Goal: Task Accomplishment & Management: Manage account settings

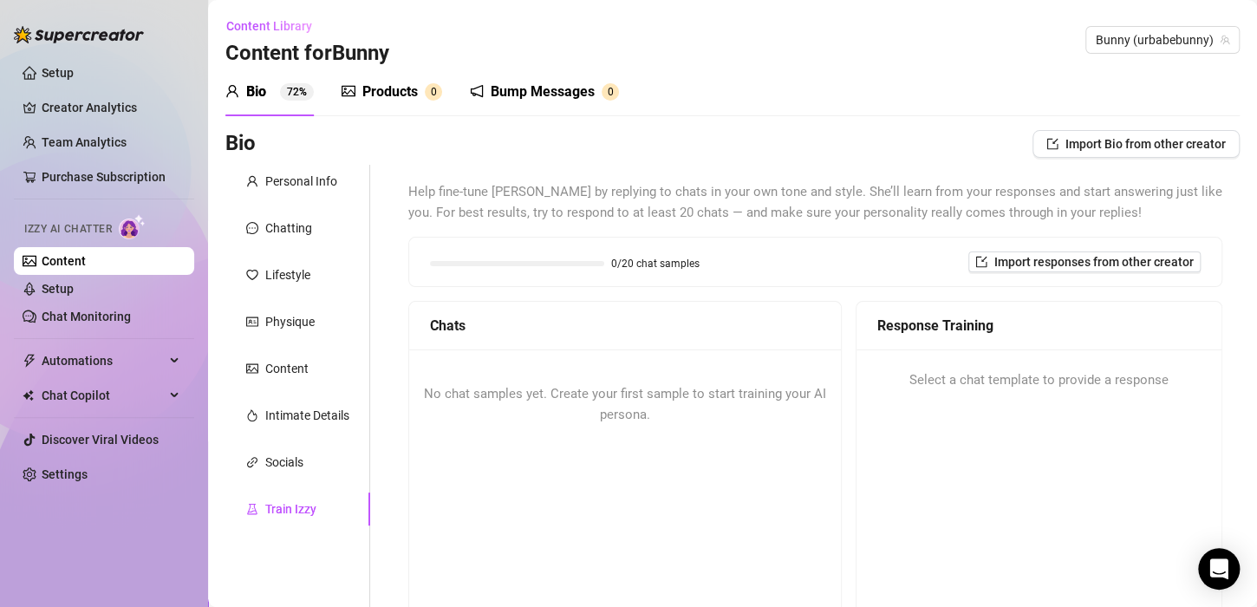
scroll to position [209, 0]
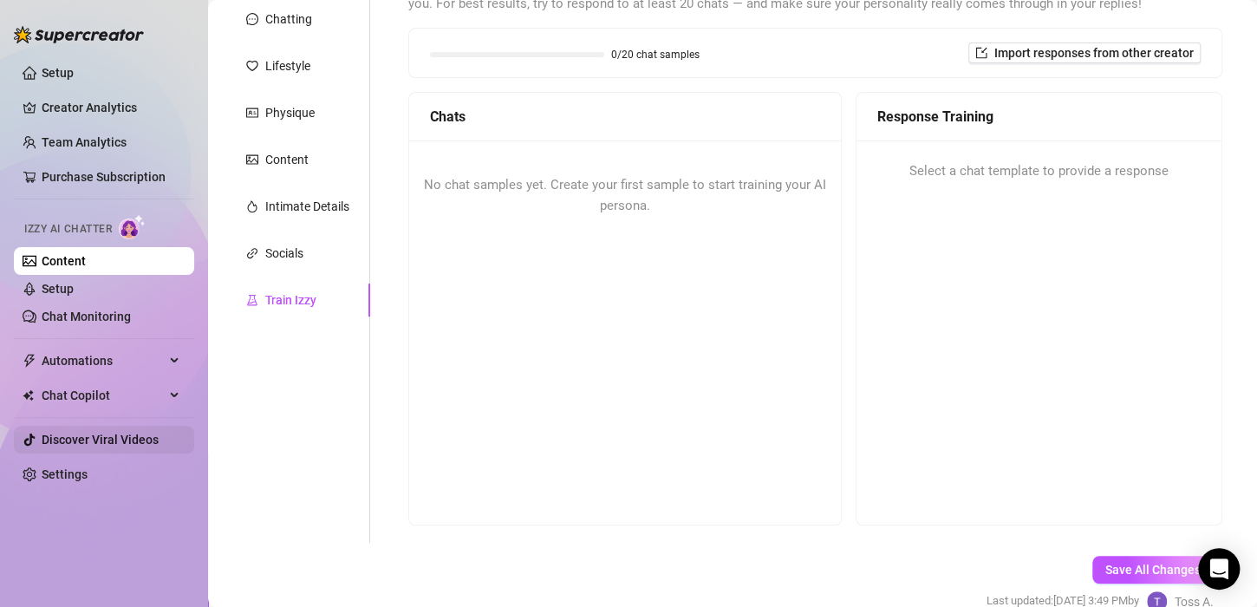
click at [92, 433] on link "Discover Viral Videos" at bounding box center [100, 439] width 117 height 14
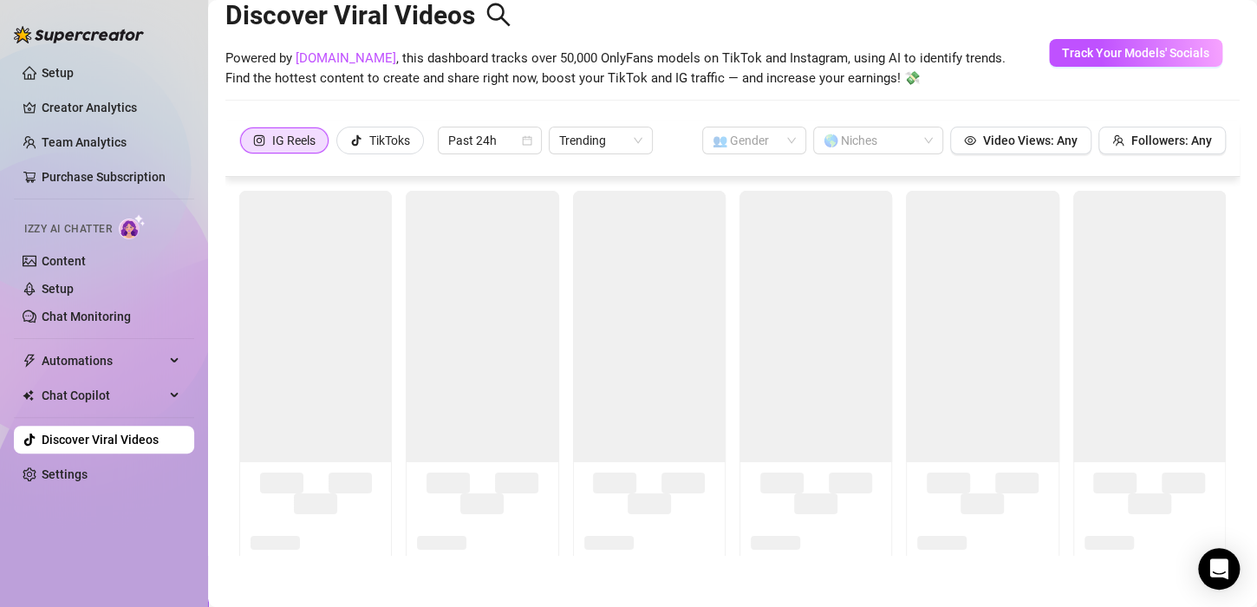
scroll to position [38, 0]
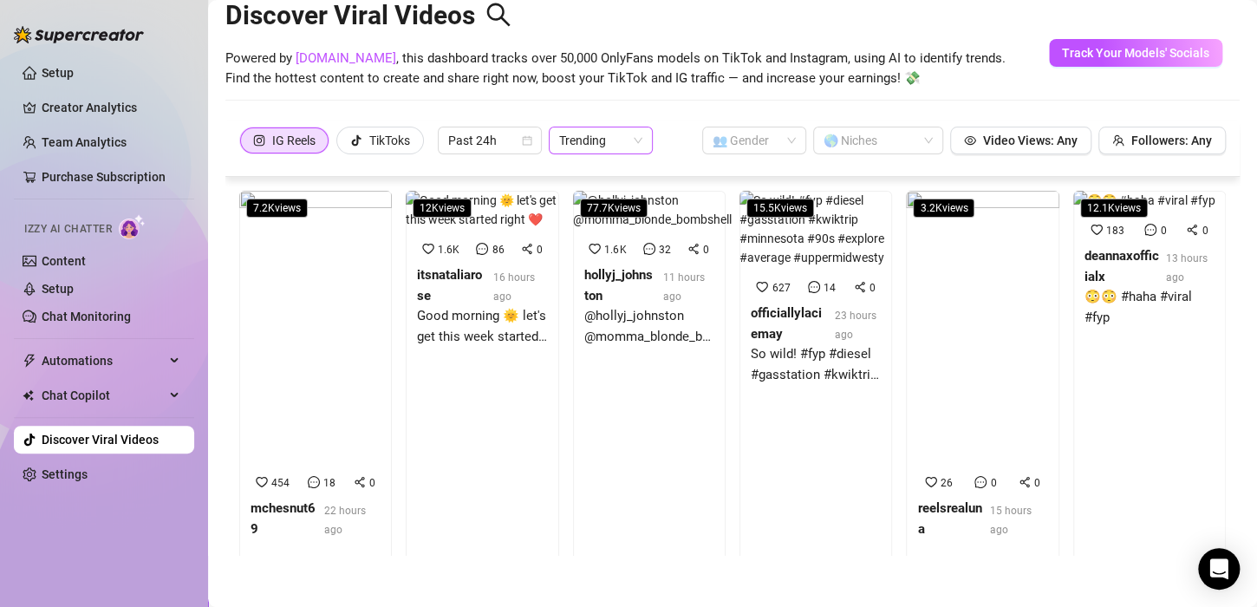
click at [608, 136] on span "Trending" at bounding box center [600, 140] width 83 height 26
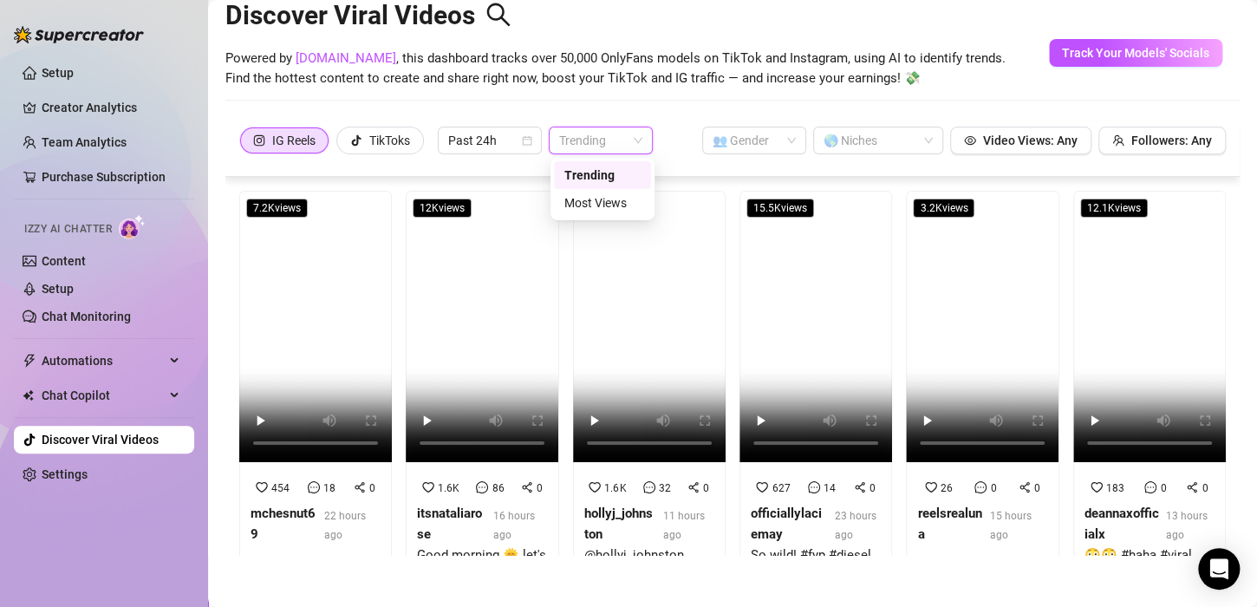
click at [607, 133] on span "Trending" at bounding box center [600, 140] width 83 height 26
click at [615, 100] on div at bounding box center [732, 100] width 1014 height 1
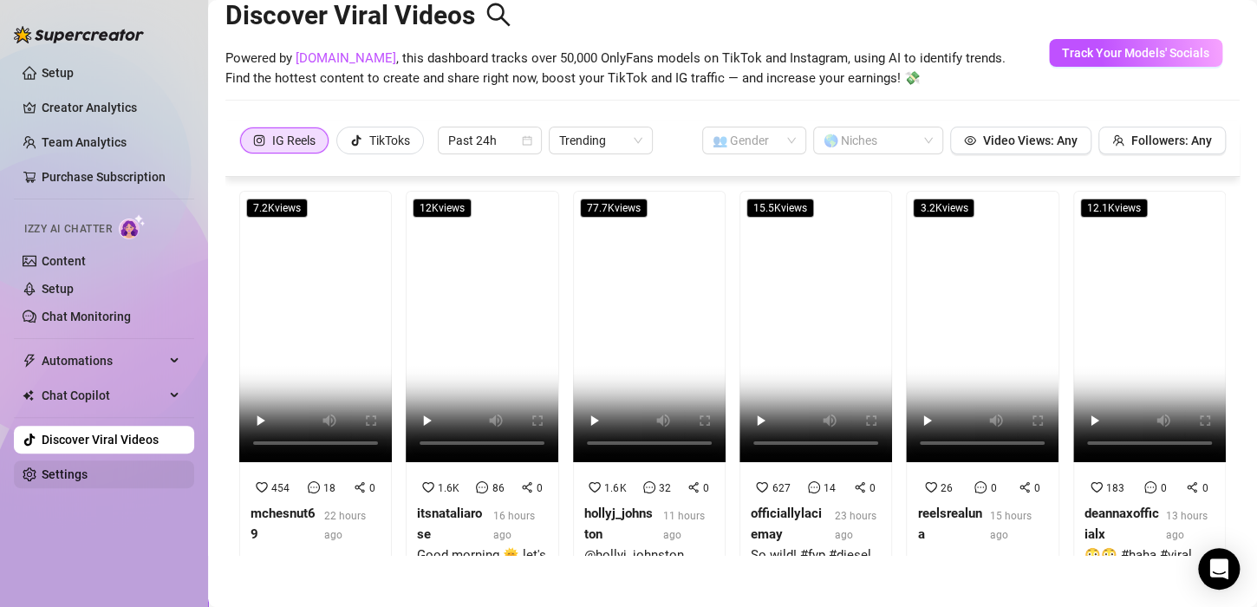
click at [86, 471] on link "Settings" at bounding box center [65, 474] width 46 height 14
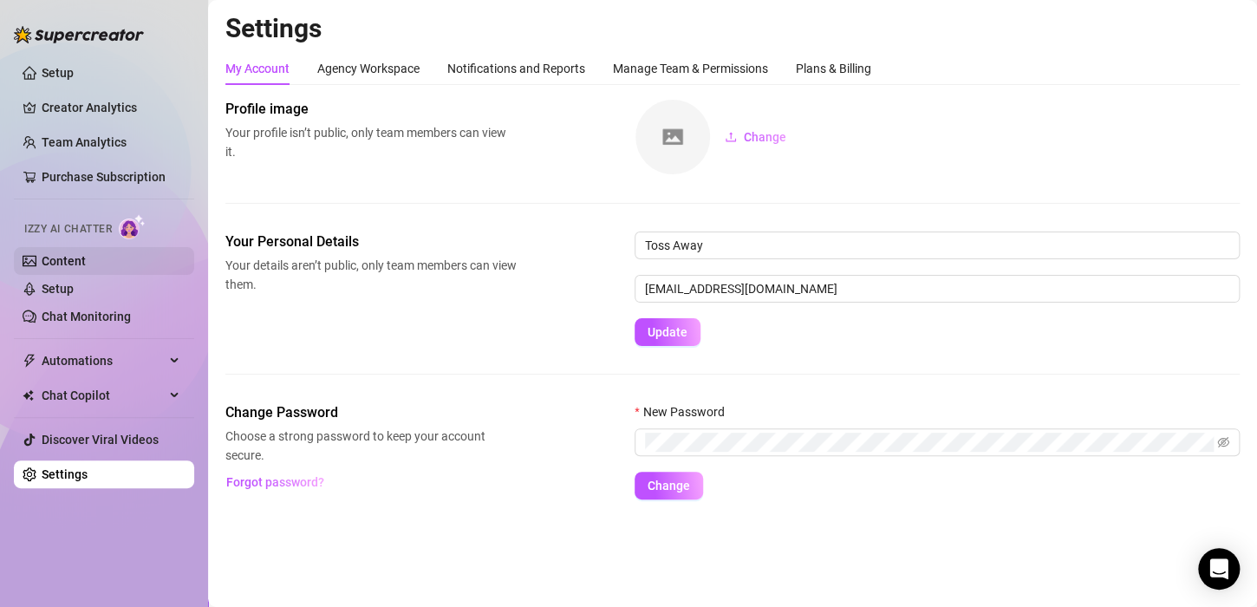
click at [86, 261] on link "Content" at bounding box center [64, 261] width 44 height 14
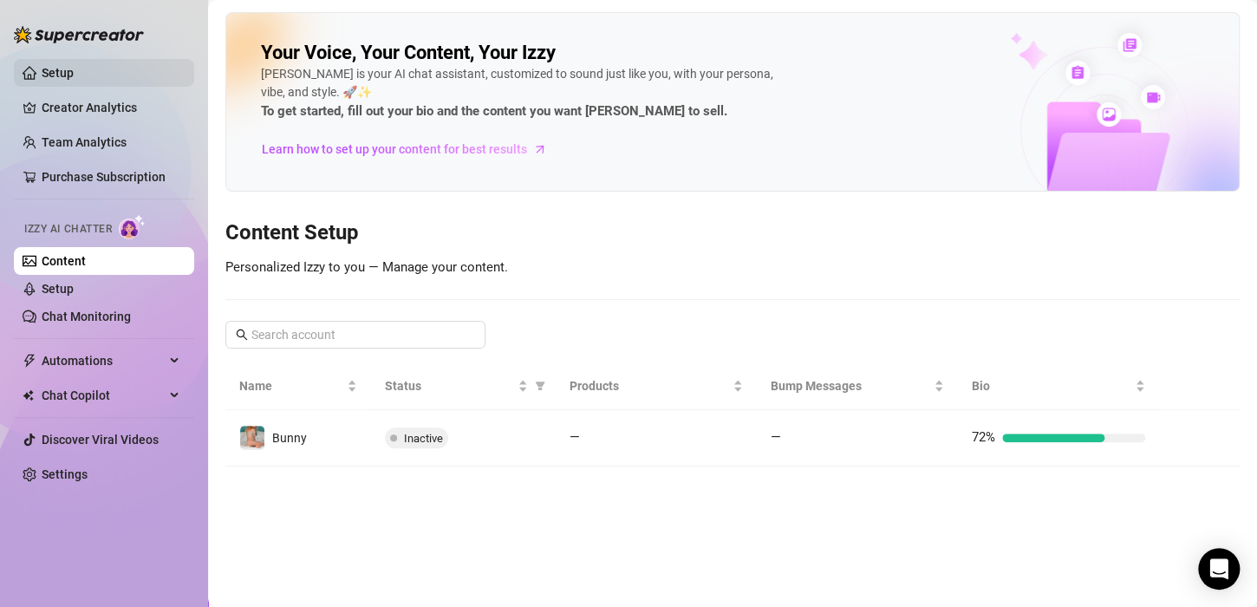
click at [74, 66] on link "Setup" at bounding box center [58, 73] width 32 height 14
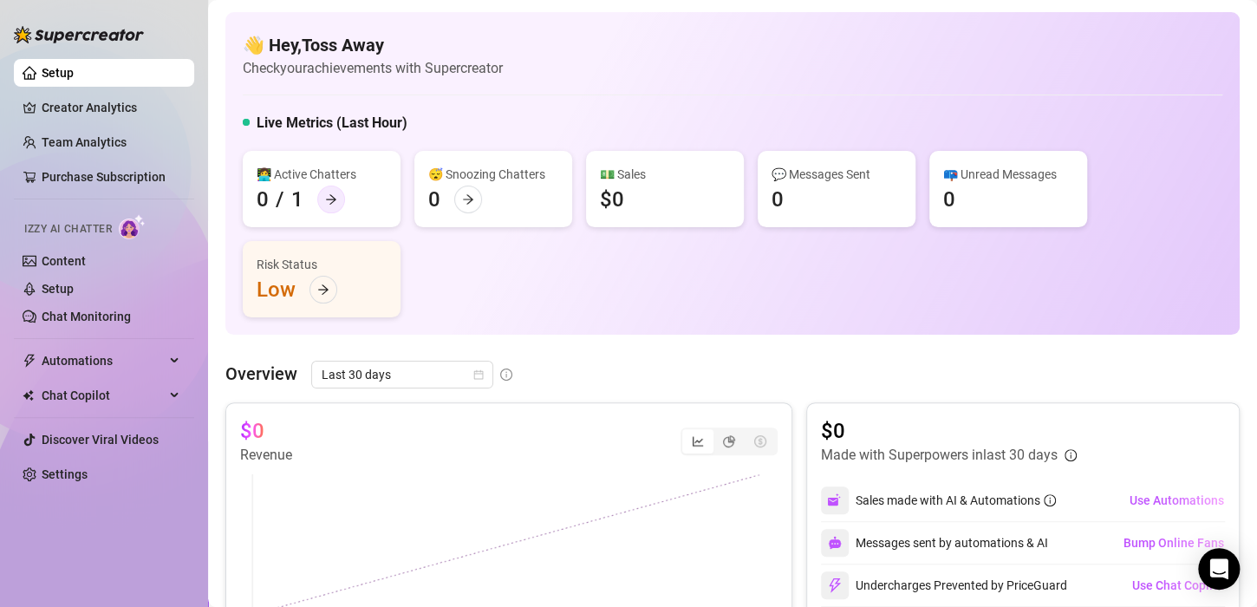
click at [325, 206] on div at bounding box center [331, 199] width 28 height 28
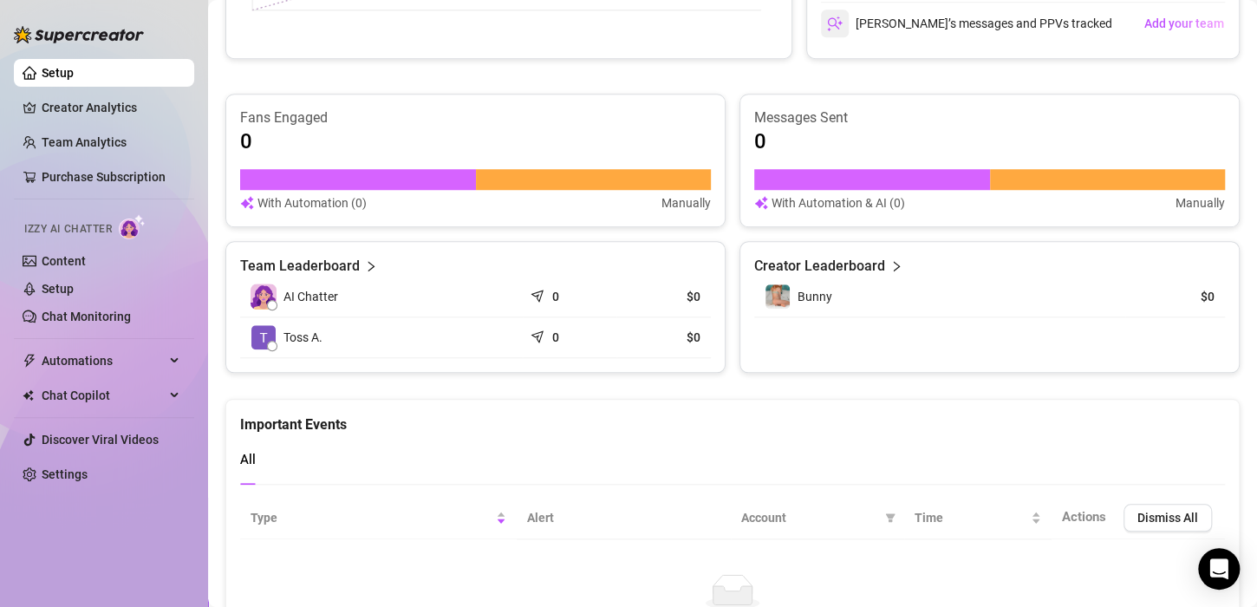
scroll to position [607, 0]
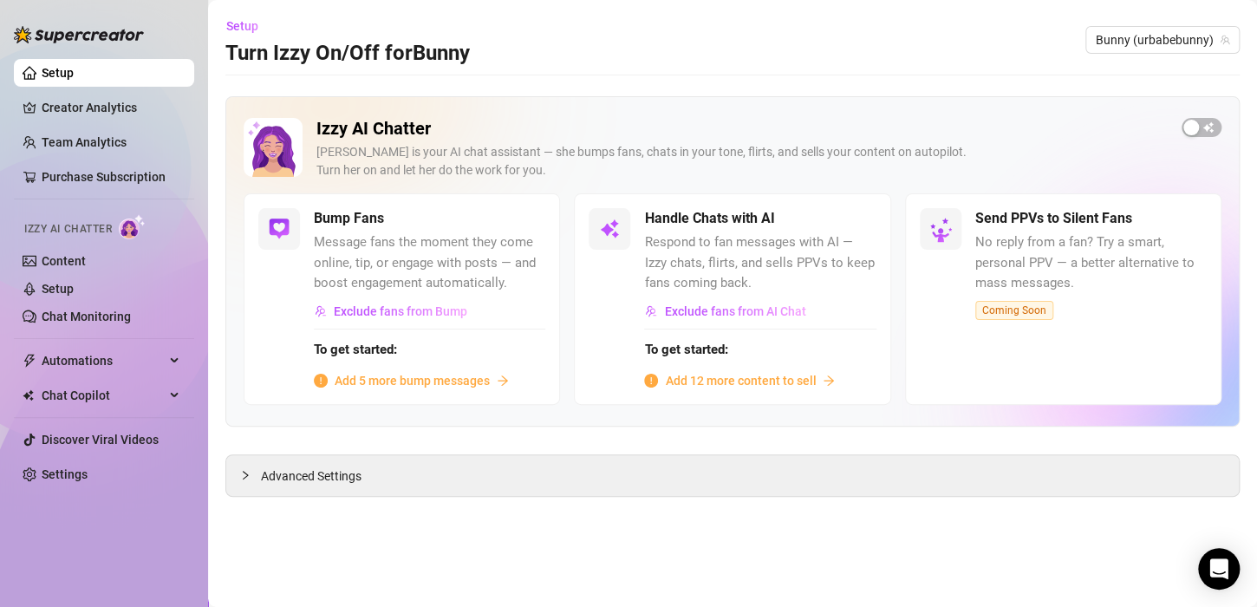
click at [363, 216] on h5 "Bump Fans" at bounding box center [349, 218] width 70 height 21
click at [406, 314] on span "Exclude fans from Bump" at bounding box center [400, 311] width 133 height 14
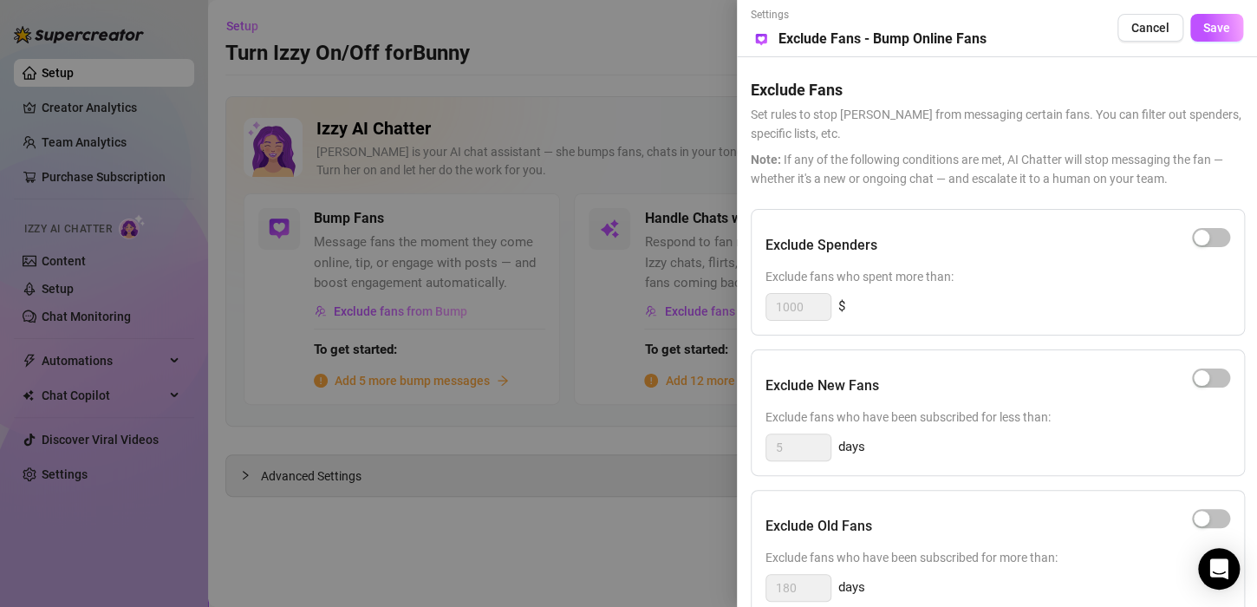
click at [413, 120] on div at bounding box center [628, 303] width 1257 height 607
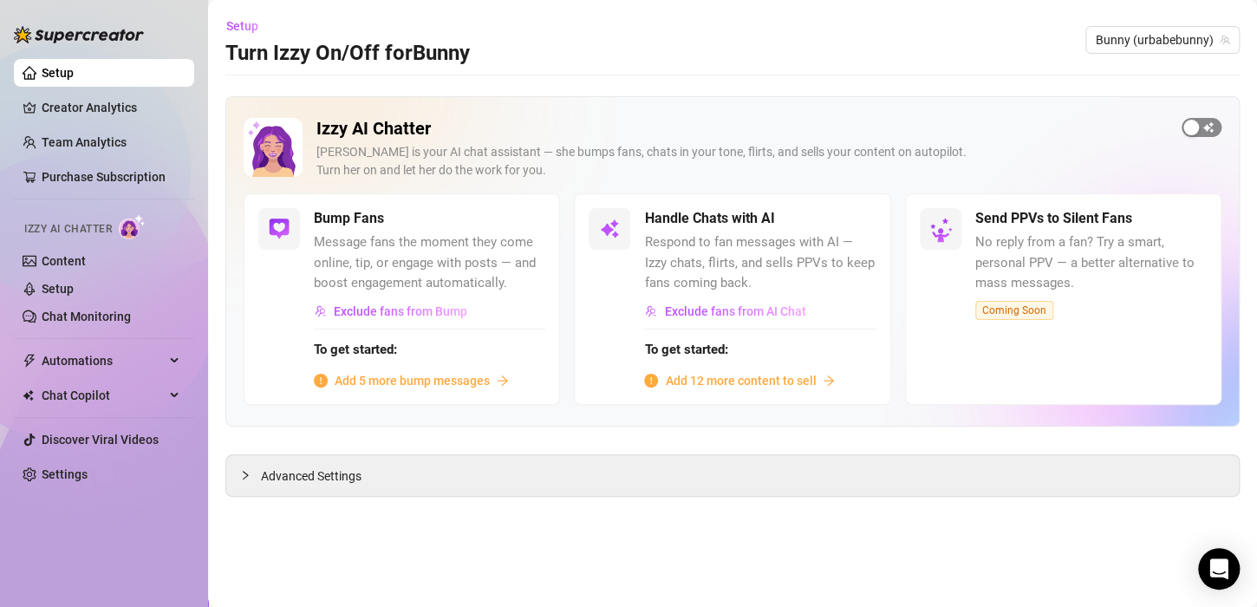
click at [1206, 129] on span "button" at bounding box center [1201, 127] width 40 height 19
click at [1199, 128] on button "button" at bounding box center [1201, 127] width 40 height 19
click at [575, 484] on div "Advanced Settings" at bounding box center [732, 475] width 1012 height 41
click at [266, 475] on span "Advanced Settings" at bounding box center [311, 475] width 101 height 19
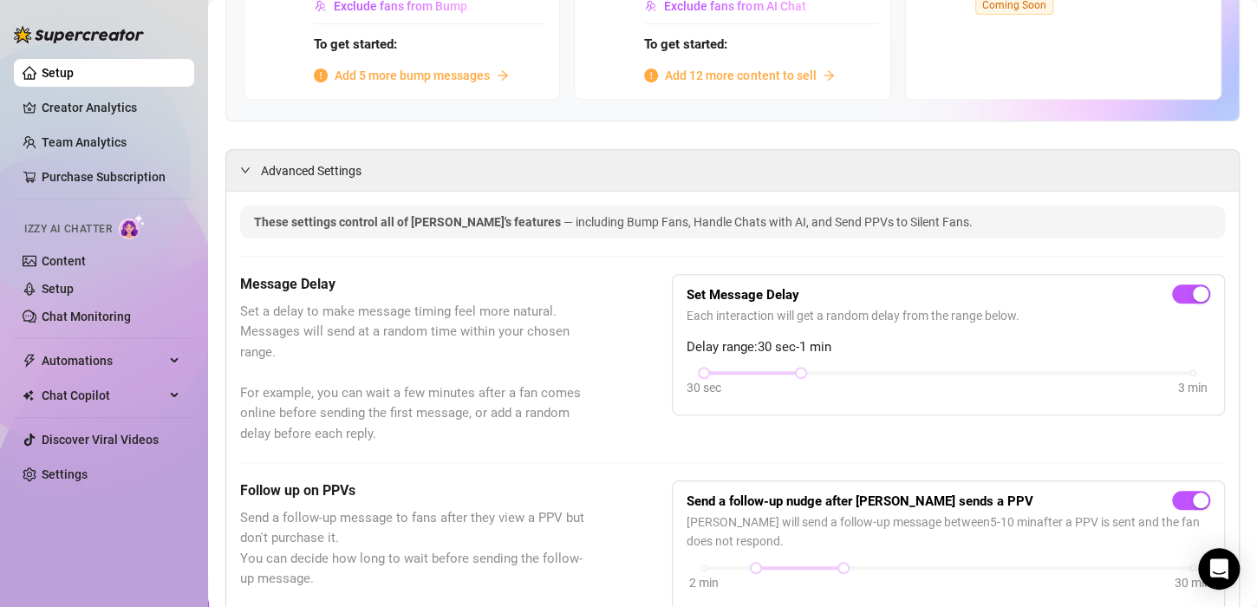
scroll to position [433, 0]
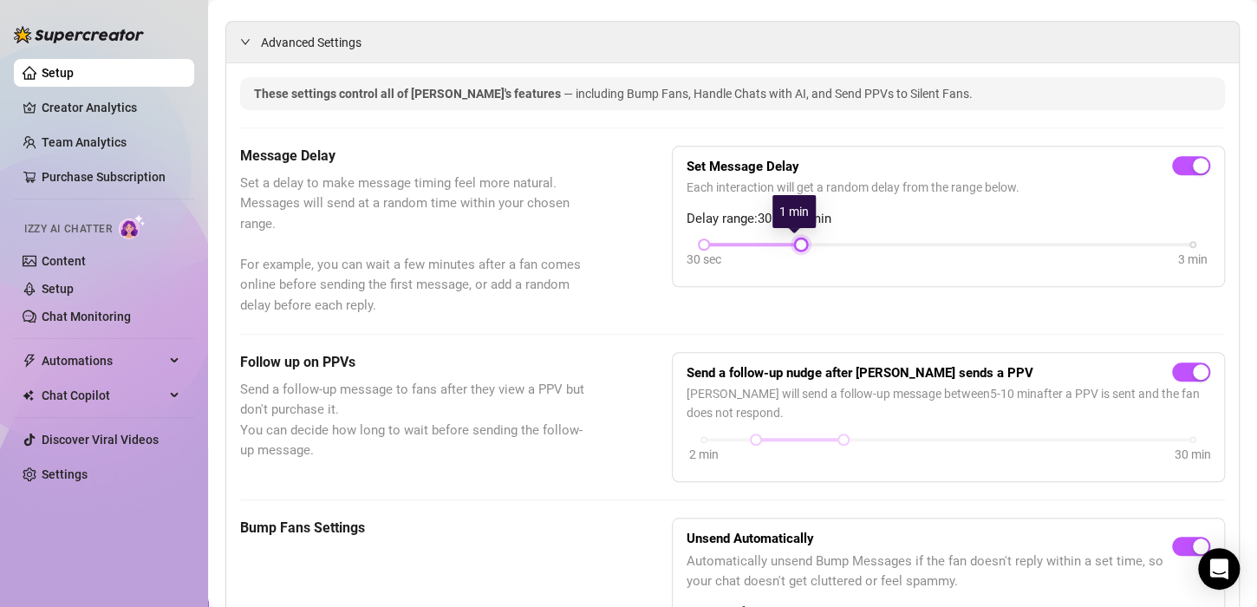
drag, startPoint x: 803, startPoint y: 241, endPoint x: 817, endPoint y: 241, distance: 13.9
click at [817, 243] on div at bounding box center [948, 244] width 489 height 3
drag, startPoint x: 793, startPoint y: 242, endPoint x: 895, endPoint y: 236, distance: 102.4
click at [895, 240] on div at bounding box center [898, 244] width 9 height 9
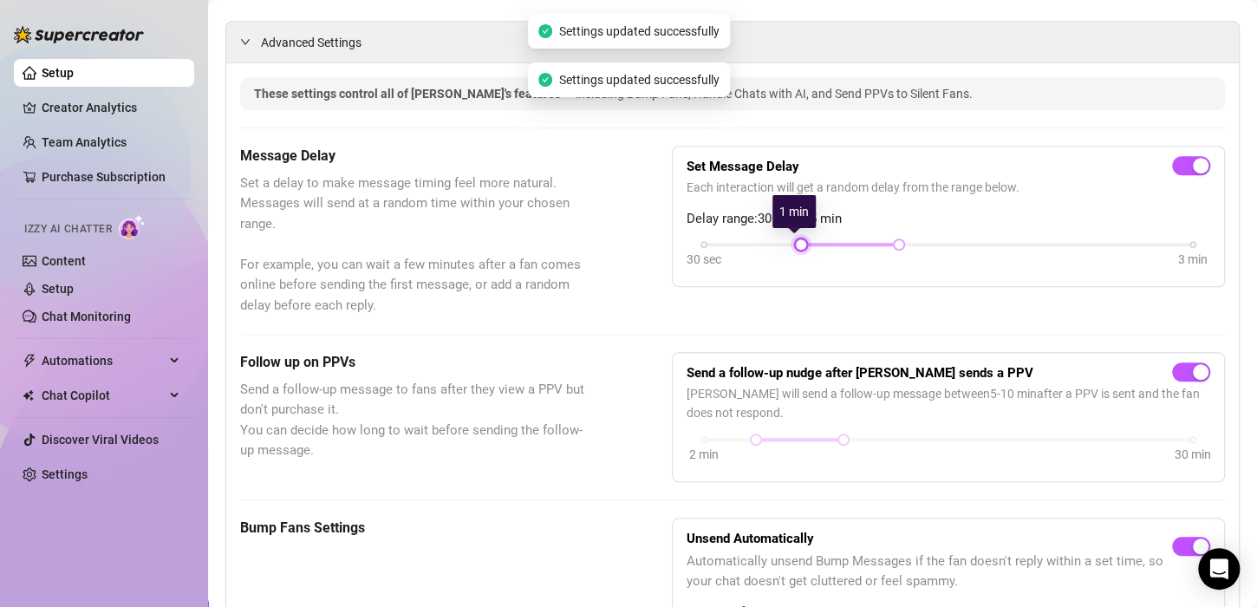
drag, startPoint x: 702, startPoint y: 242, endPoint x: 793, endPoint y: 242, distance: 91.0
click at [796, 242] on div at bounding box center [800, 244] width 9 height 9
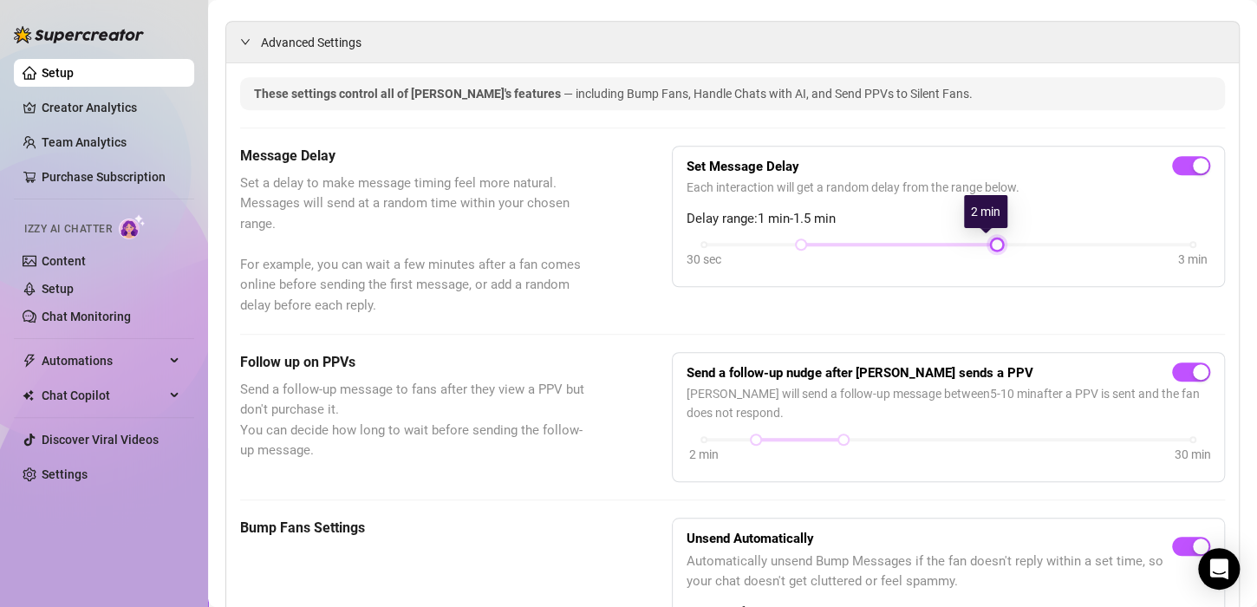
drag, startPoint x: 901, startPoint y: 242, endPoint x: 985, endPoint y: 234, distance: 83.6
click at [985, 234] on div "Set Message Delay Each interaction will get a random delay from the range below…" at bounding box center [947, 216] width 523 height 113
drag, startPoint x: 1003, startPoint y: 244, endPoint x: 1063, endPoint y: 248, distance: 60.8
click at [1063, 248] on div "30 sec 3 min" at bounding box center [947, 255] width 523 height 33
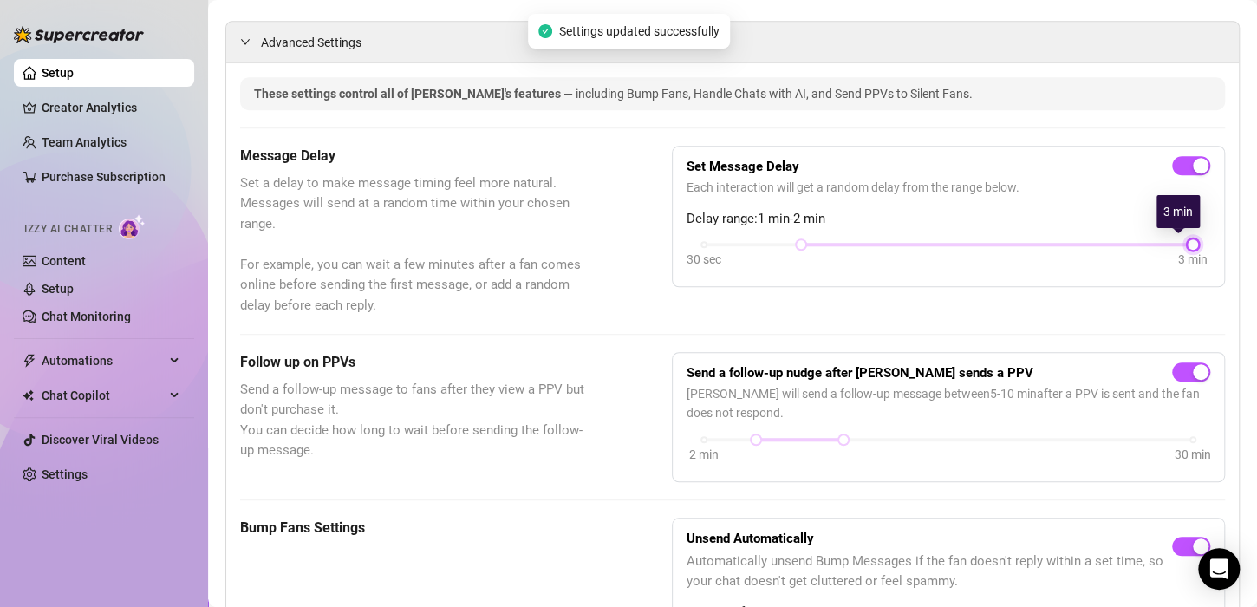
drag, startPoint x: 989, startPoint y: 243, endPoint x: 1196, endPoint y: 246, distance: 207.2
click at [1196, 246] on div "Set Message Delay Each interaction will get a random delay from the range below…" at bounding box center [948, 217] width 553 height 142
click at [479, 307] on span "Set a delay to make message timing feel more natural. Messages will send at a r…" at bounding box center [412, 244] width 345 height 143
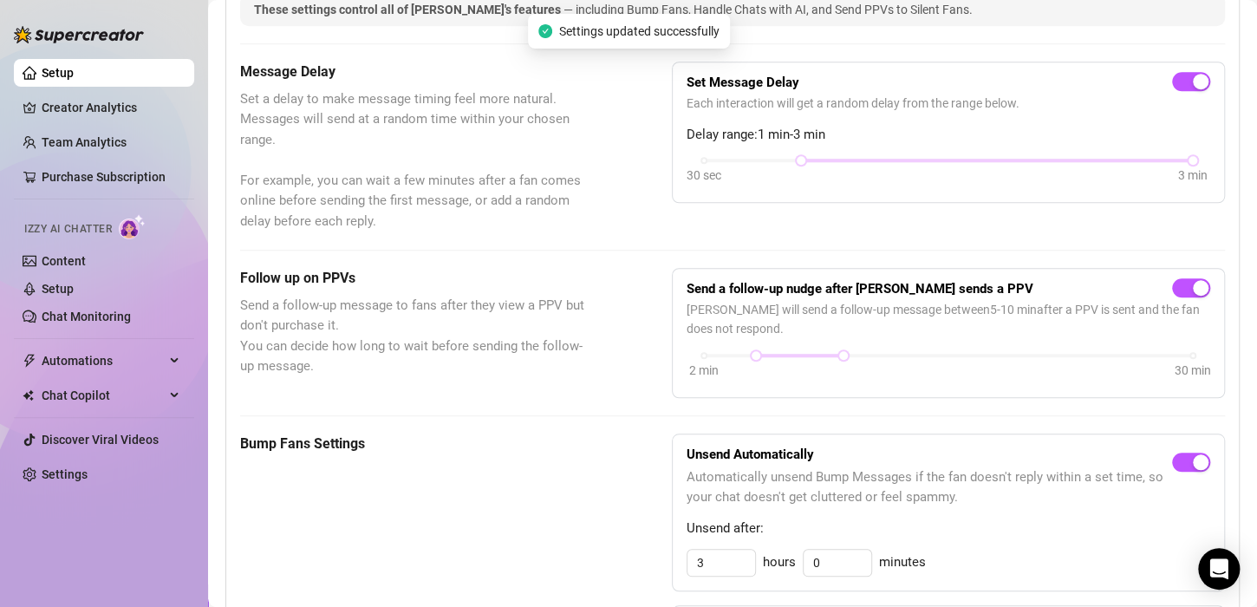
scroll to position [520, 0]
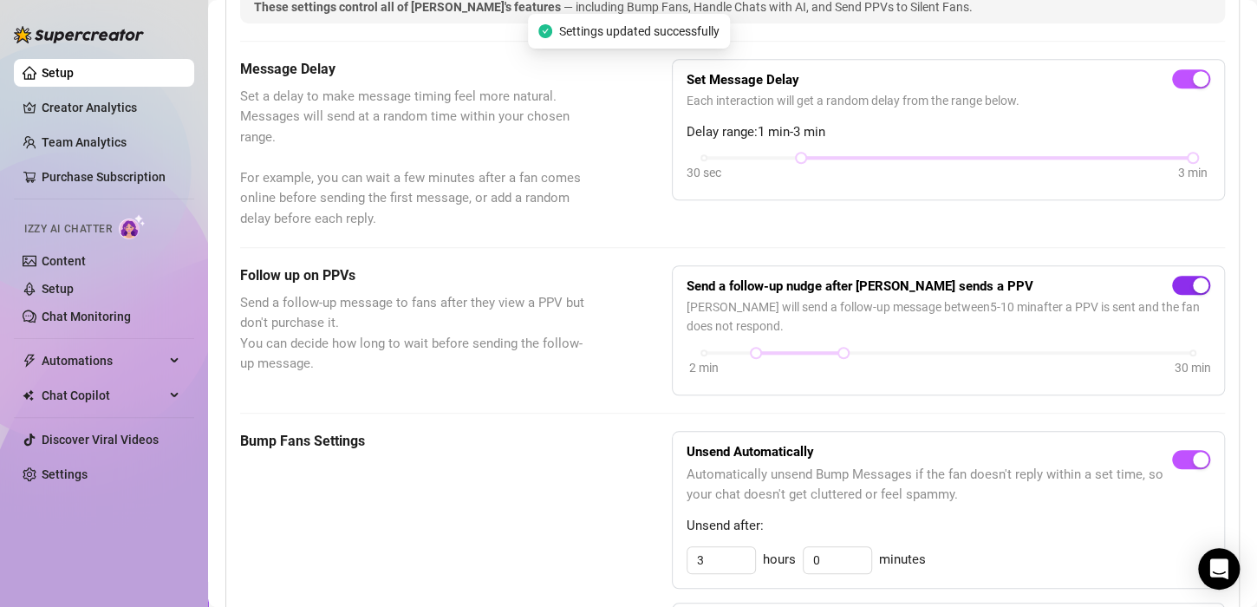
click at [1177, 283] on button "button" at bounding box center [1191, 285] width 38 height 19
click at [357, 330] on span "Send a follow-up message to fans after they view a PPV but don't purchase it. Y…" at bounding box center [412, 333] width 345 height 81
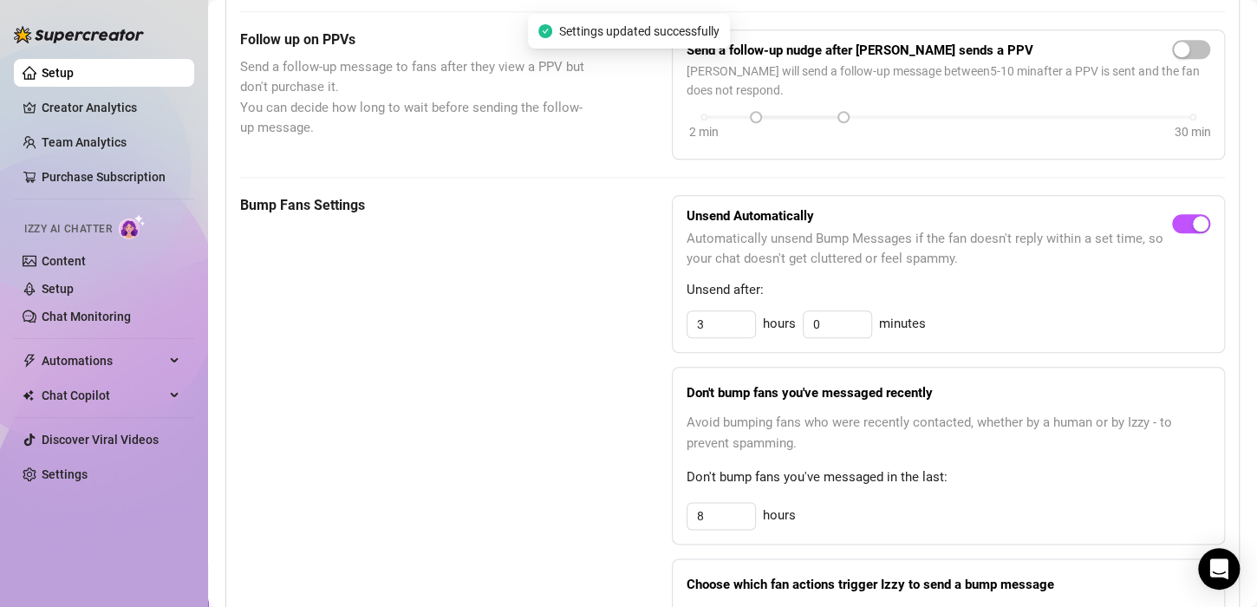
scroll to position [780, 0]
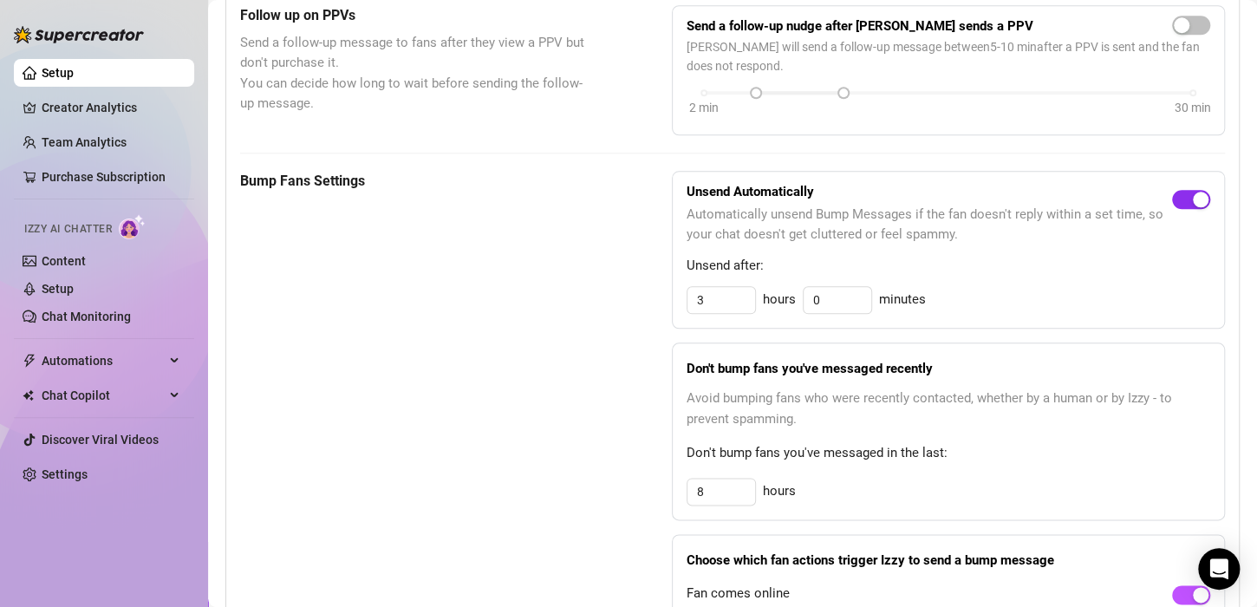
click at [1193, 198] on div "button" at bounding box center [1201, 200] width 16 height 16
click at [731, 488] on input "8" at bounding box center [721, 491] width 68 height 26
click at [553, 478] on div "Bump Fans Settings" at bounding box center [412, 428] width 345 height 514
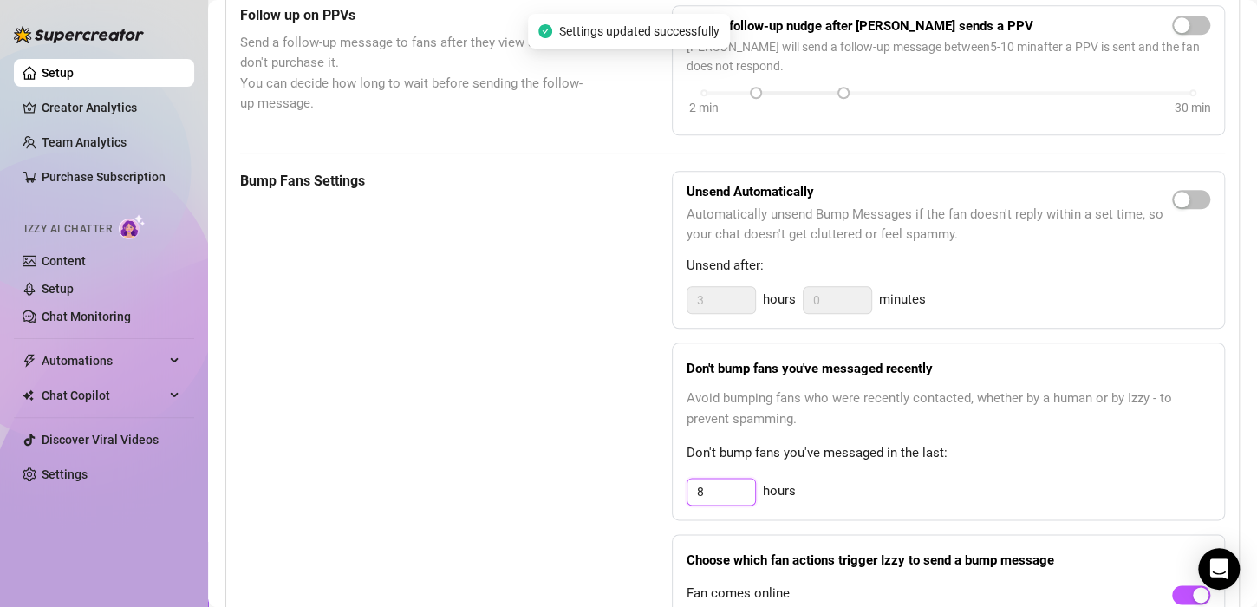
drag, startPoint x: 741, startPoint y: 487, endPoint x: 544, endPoint y: 477, distance: 197.0
click at [544, 477] on div "Bump Fans Settings Unsend Automatically Automatically unsend Bump Messages if t…" at bounding box center [732, 428] width 985 height 514
type input "72"
click at [481, 303] on div "Bump Fans Settings" at bounding box center [412, 428] width 345 height 514
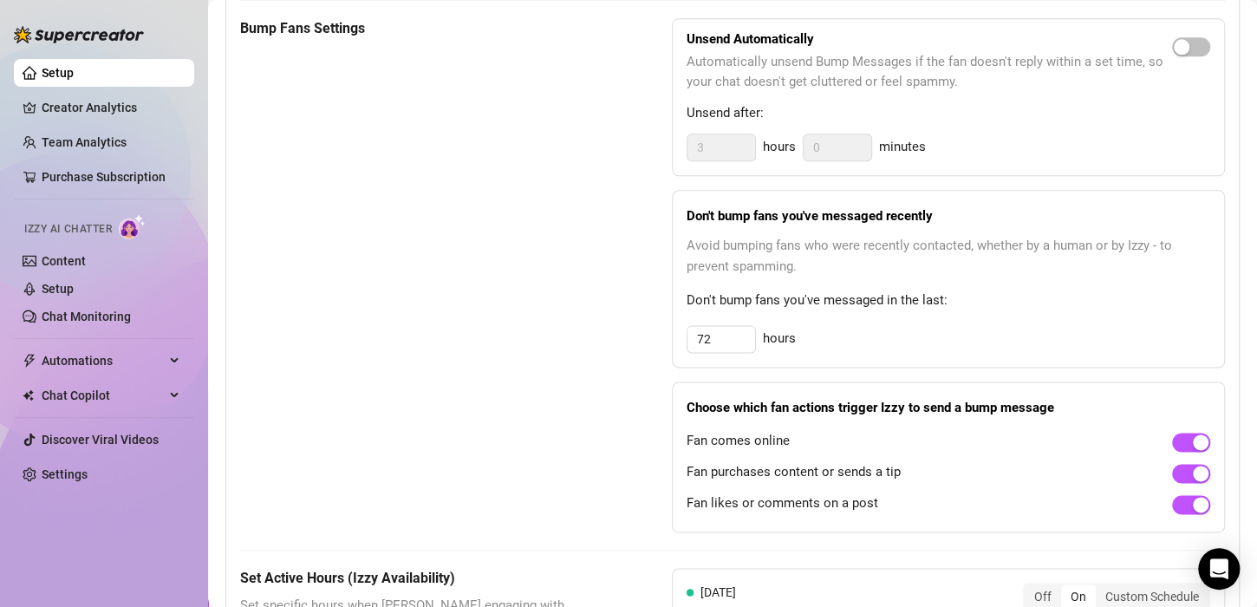
scroll to position [1040, 0]
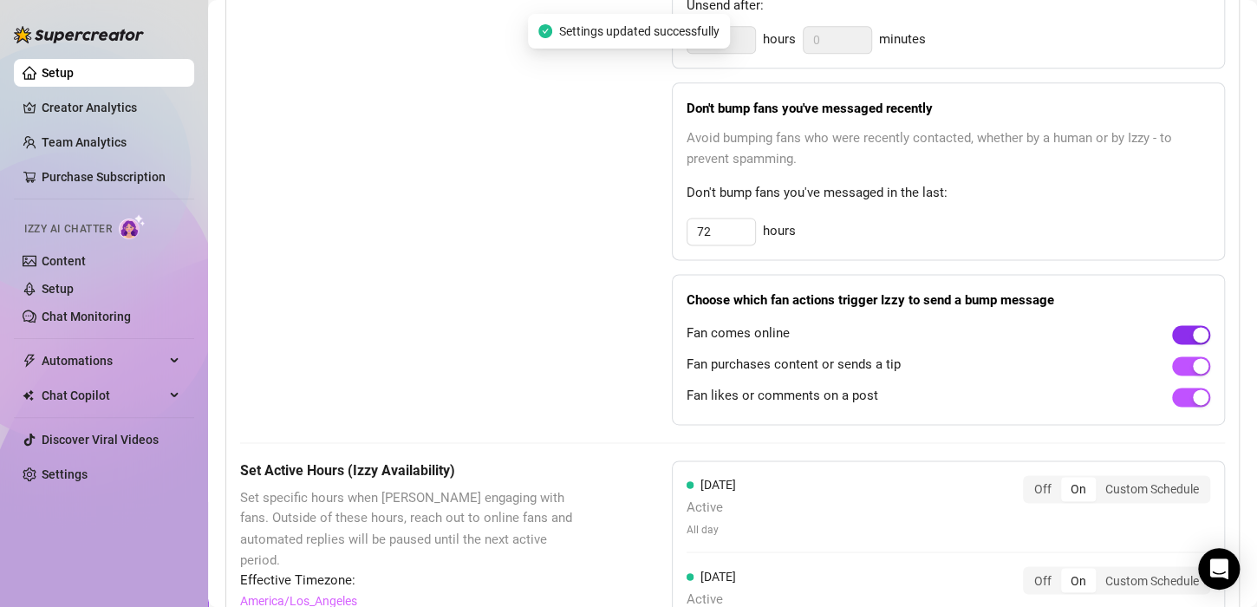
click at [1172, 331] on span "button" at bounding box center [1191, 334] width 38 height 19
drag, startPoint x: 1178, startPoint y: 360, endPoint x: 1177, endPoint y: 368, distance: 8.7
click at [1193, 359] on div "button" at bounding box center [1201, 366] width 16 height 16
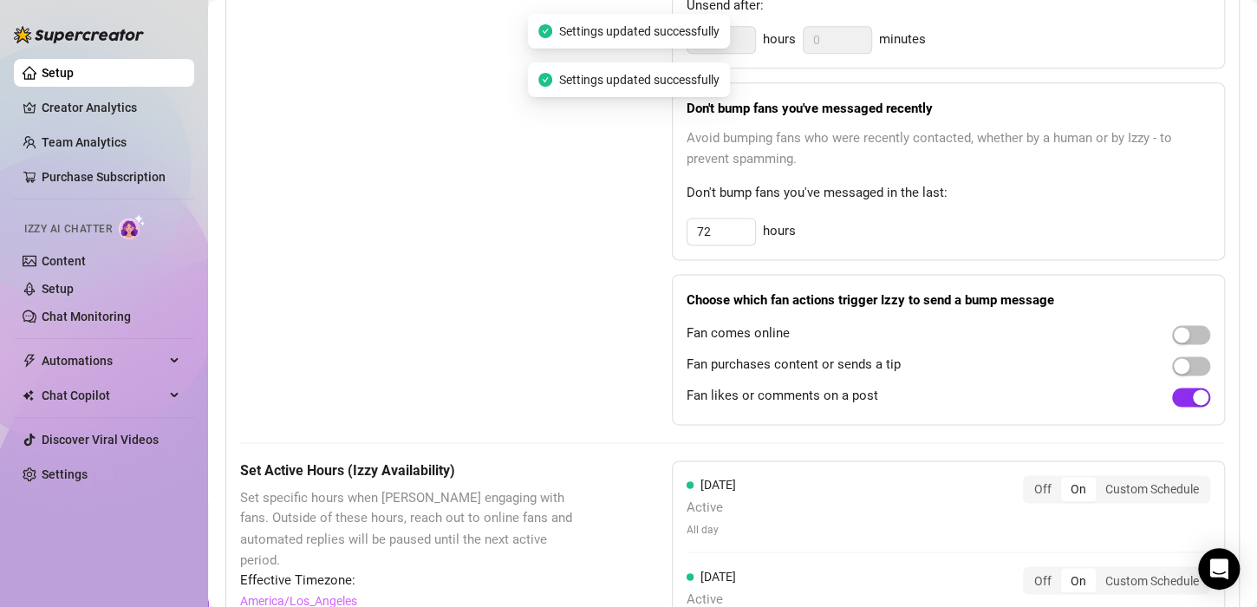
click at [1172, 400] on span "button" at bounding box center [1191, 396] width 38 height 19
click at [446, 334] on div "Bump Fans Settings" at bounding box center [412, 168] width 345 height 514
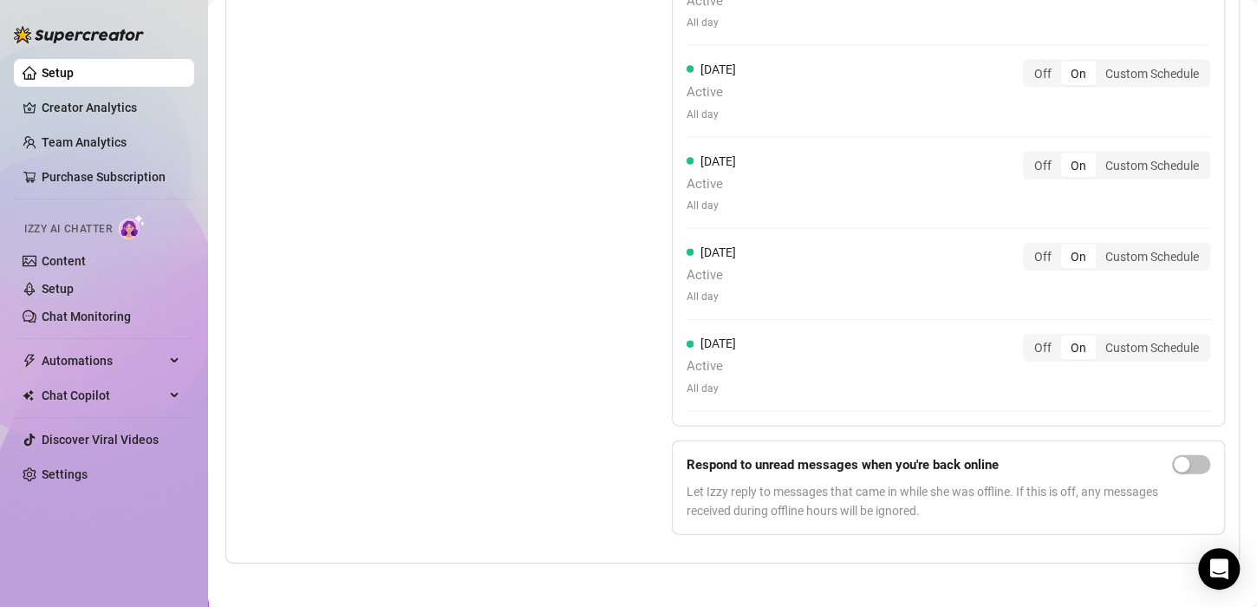
scroll to position [1732, 0]
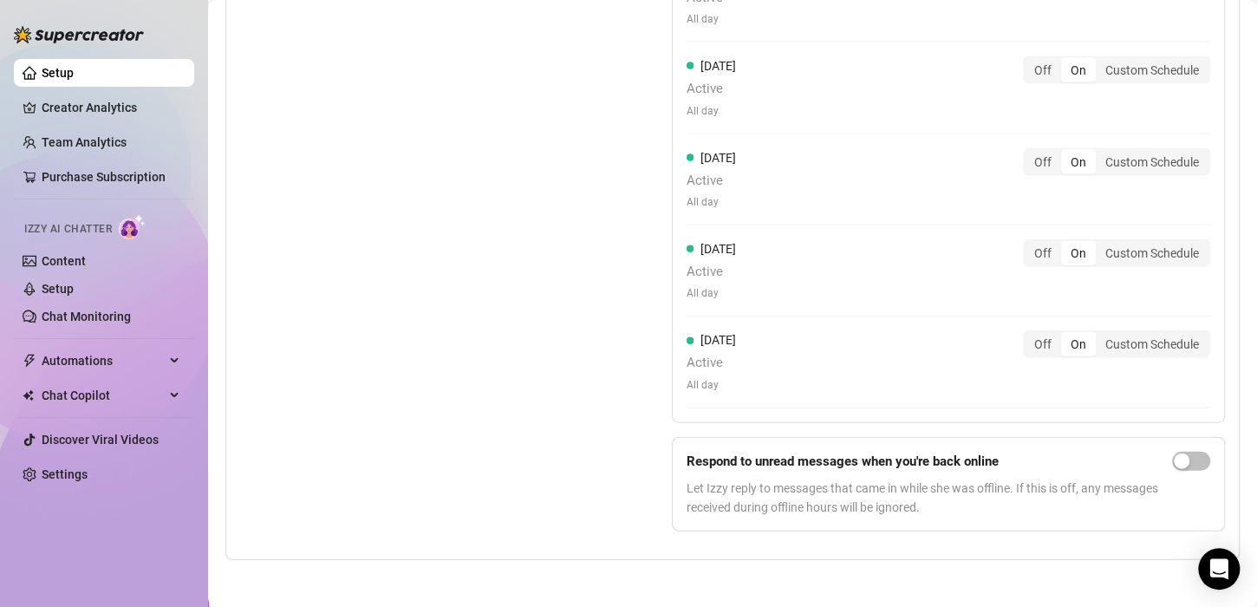
click at [1062, 484] on span "Let Izzy reply to messages that came in while she was offline. If this is off, …" at bounding box center [925, 497] width 478 height 38
drag, startPoint x: 509, startPoint y: 425, endPoint x: 569, endPoint y: 393, distance: 68.2
click at [512, 425] on div "Set Active Hours (Izzy Availability) Set specific hours when Izzy engaging with…" at bounding box center [412, 156] width 345 height 777
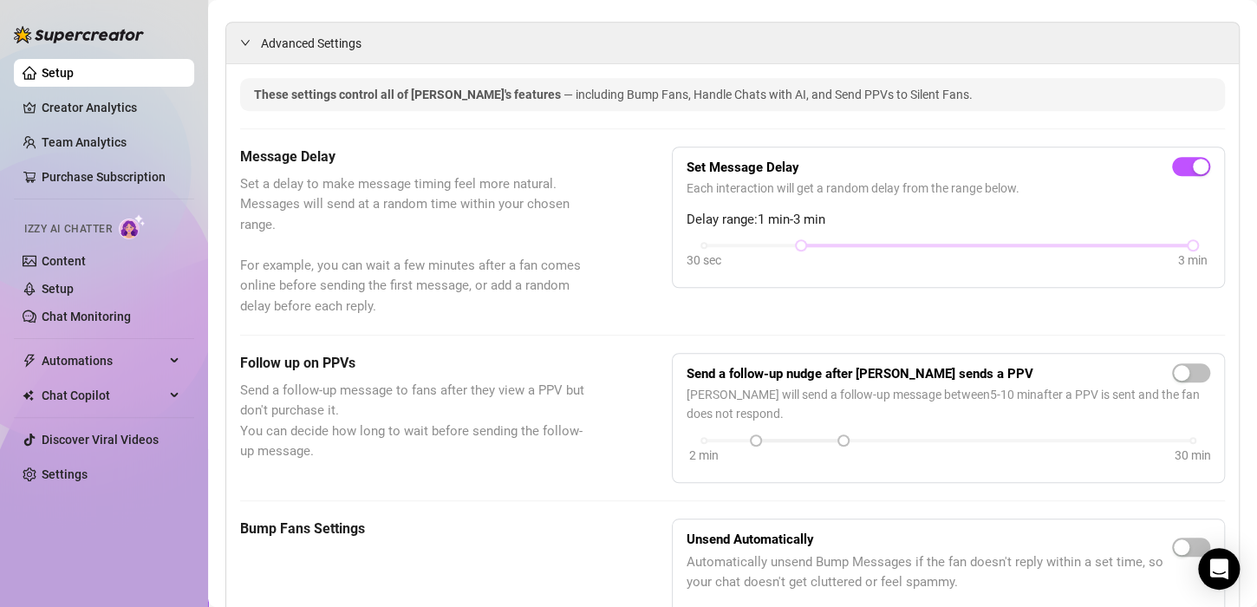
scroll to position [0, 0]
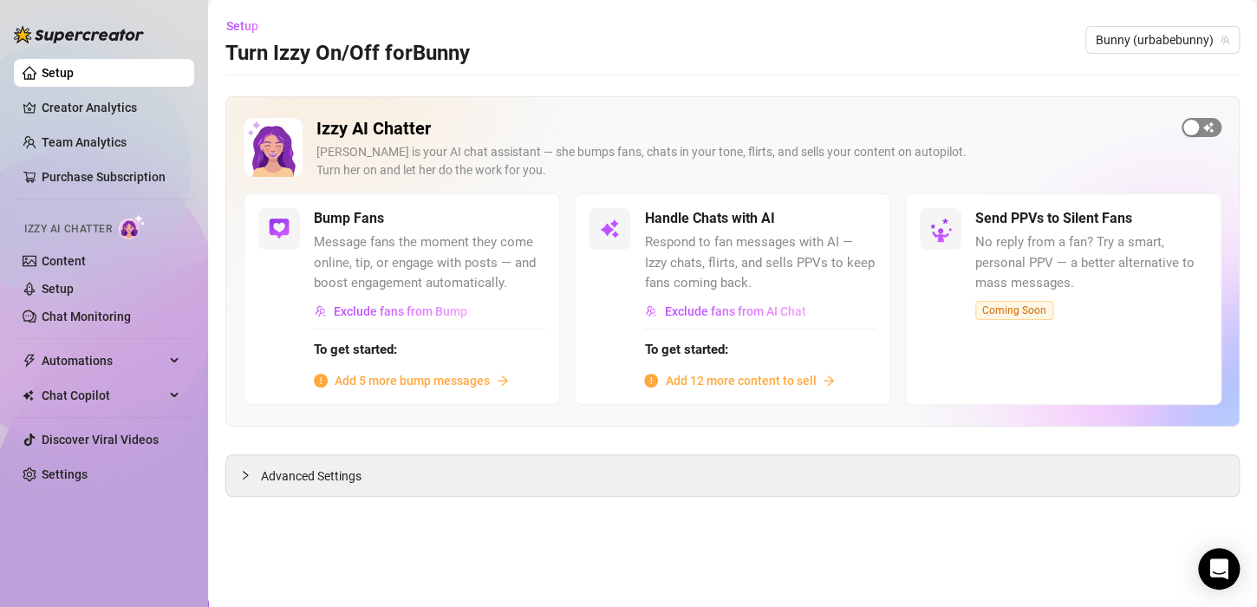
click at [1205, 133] on span "button" at bounding box center [1201, 127] width 40 height 19
click at [1056, 185] on div "Izzy AI Chatter Izzy is your AI chat assistant — she bumps fans, chats in your …" at bounding box center [741, 155] width 851 height 75
click at [870, 219] on span "button" at bounding box center [857, 218] width 38 height 19
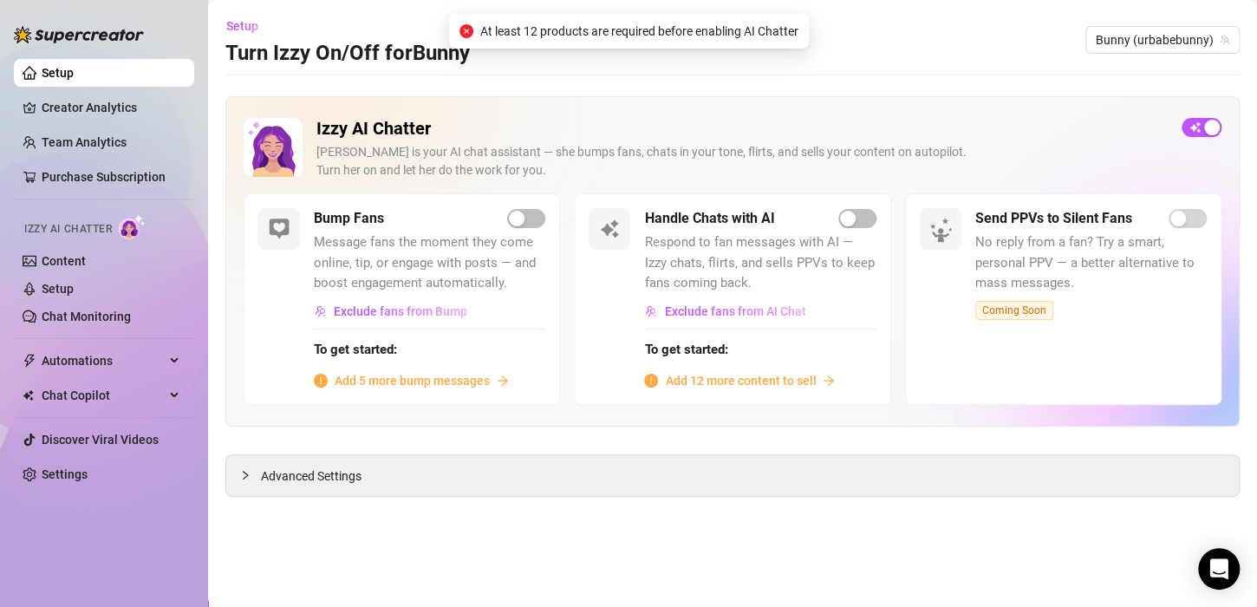
click at [754, 380] on span "Add 12 more content to sell" at bounding box center [740, 380] width 151 height 19
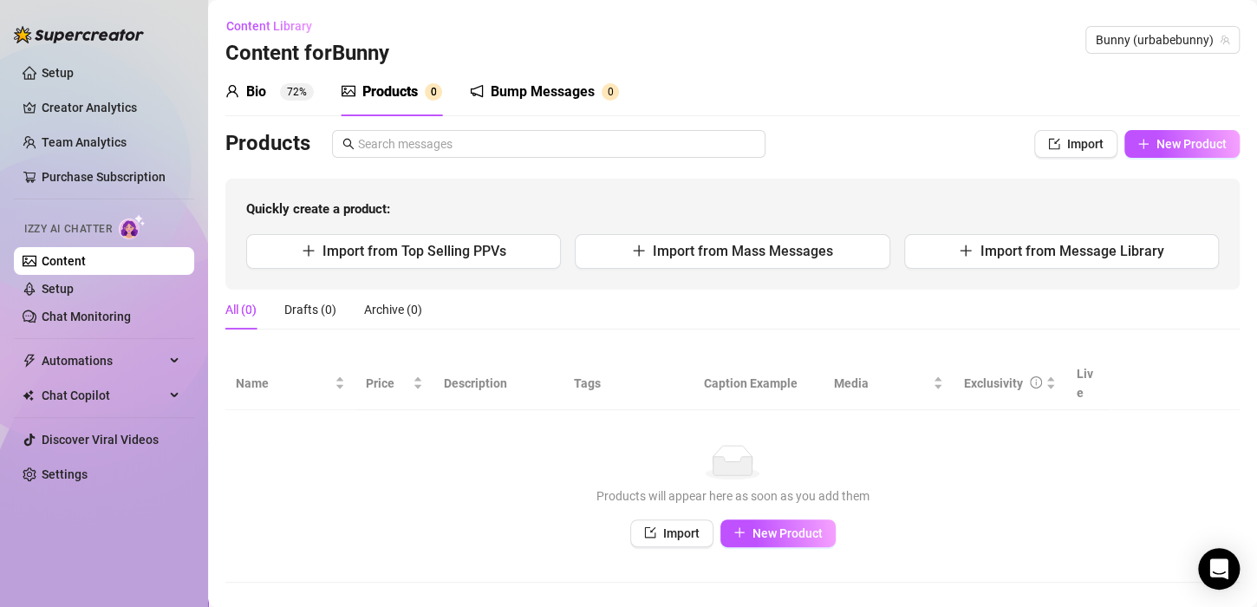
click at [661, 306] on div "All (0) Drafts (0) Archive (0)" at bounding box center [732, 309] width 1014 height 40
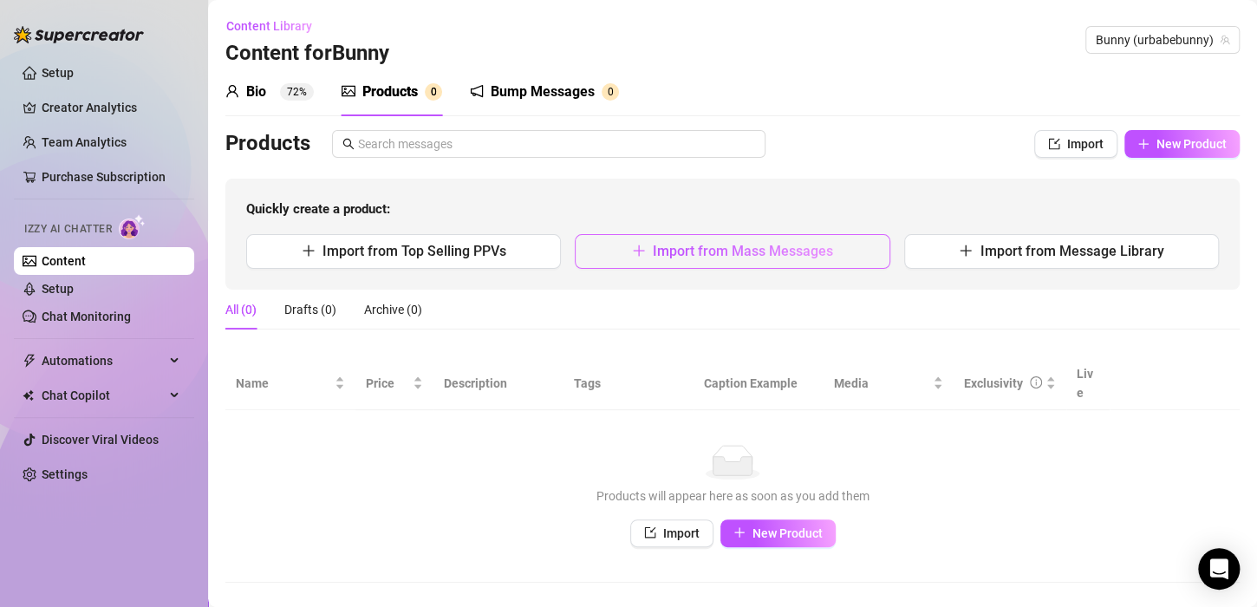
click at [724, 249] on span "Import from Mass Messages" at bounding box center [743, 251] width 180 height 16
type textarea "Type your message here..."
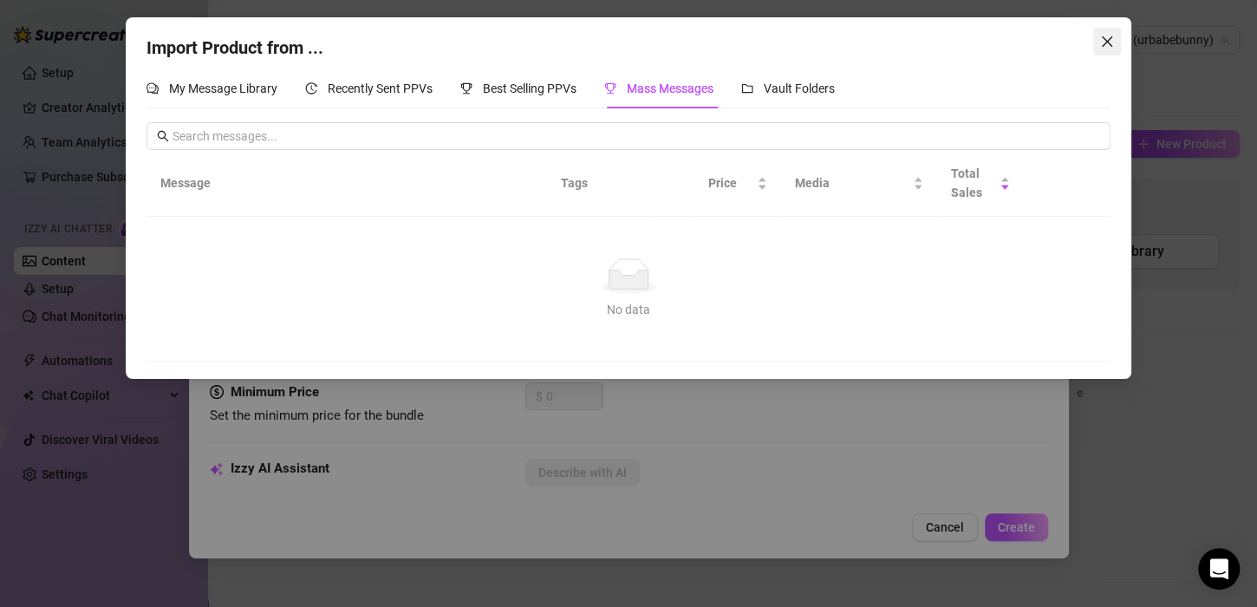
click at [1116, 40] on span "Close" at bounding box center [1107, 42] width 28 height 14
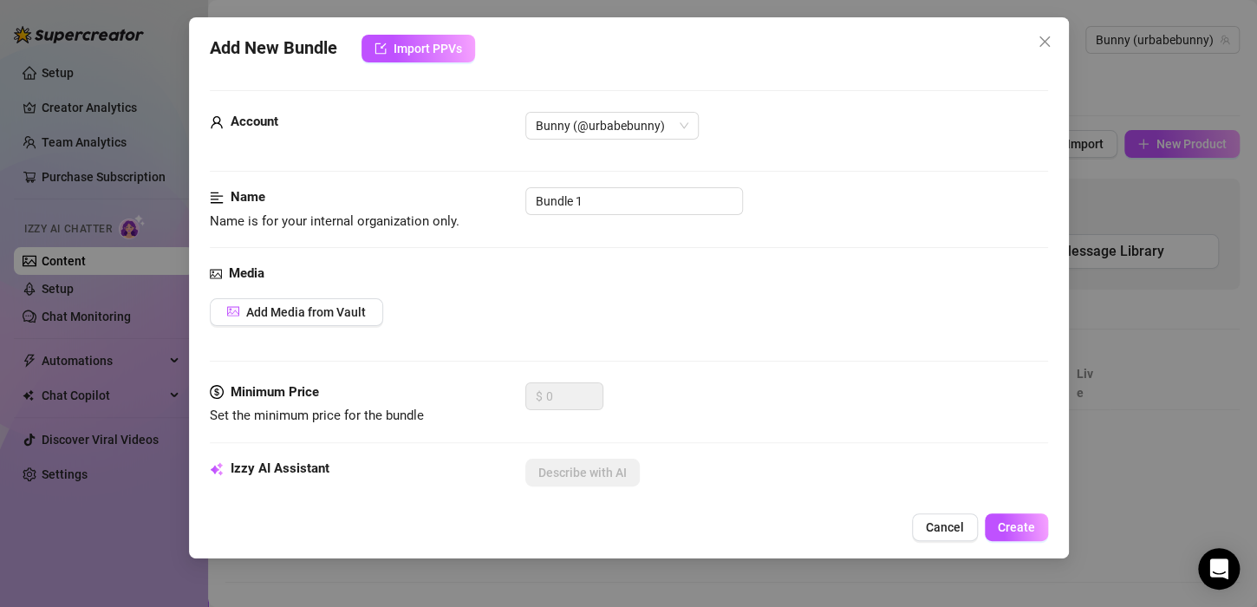
click at [1043, 33] on button "Close" at bounding box center [1044, 42] width 28 height 28
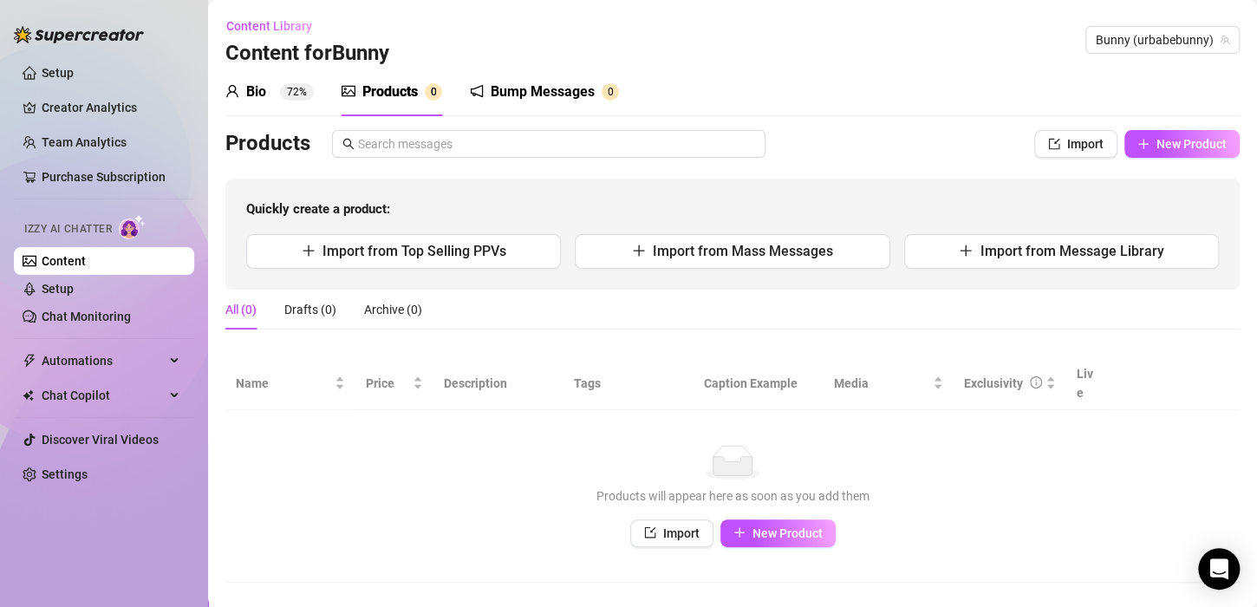
drag, startPoint x: 637, startPoint y: 223, endPoint x: 659, endPoint y: 212, distance: 24.0
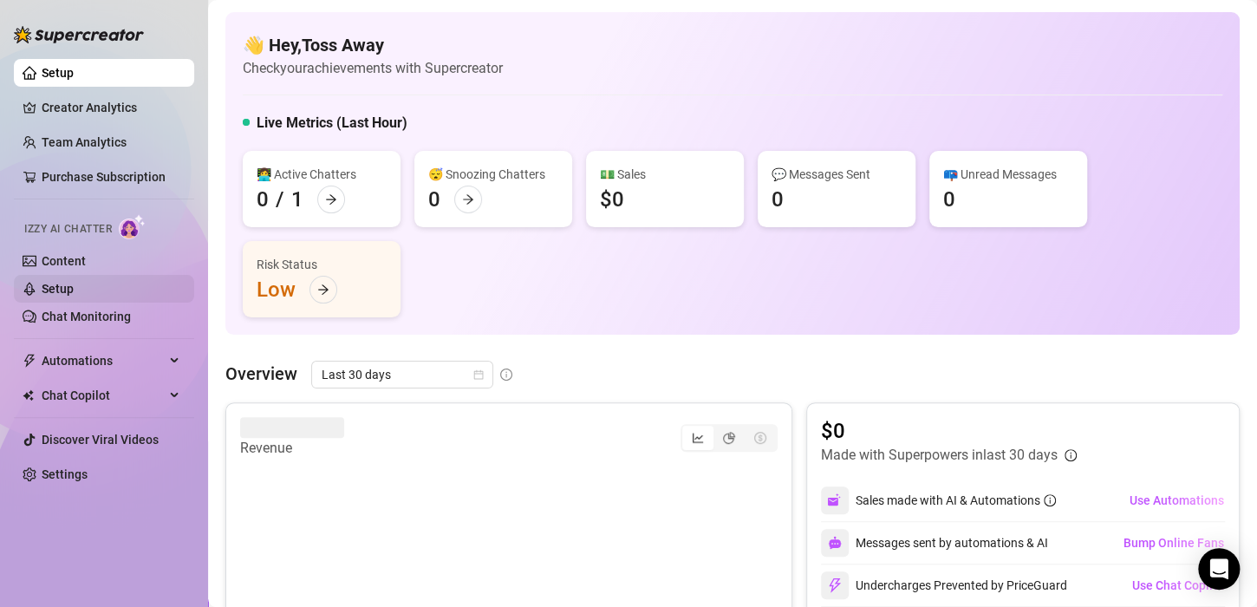
click at [74, 288] on link "Setup" at bounding box center [58, 289] width 32 height 14
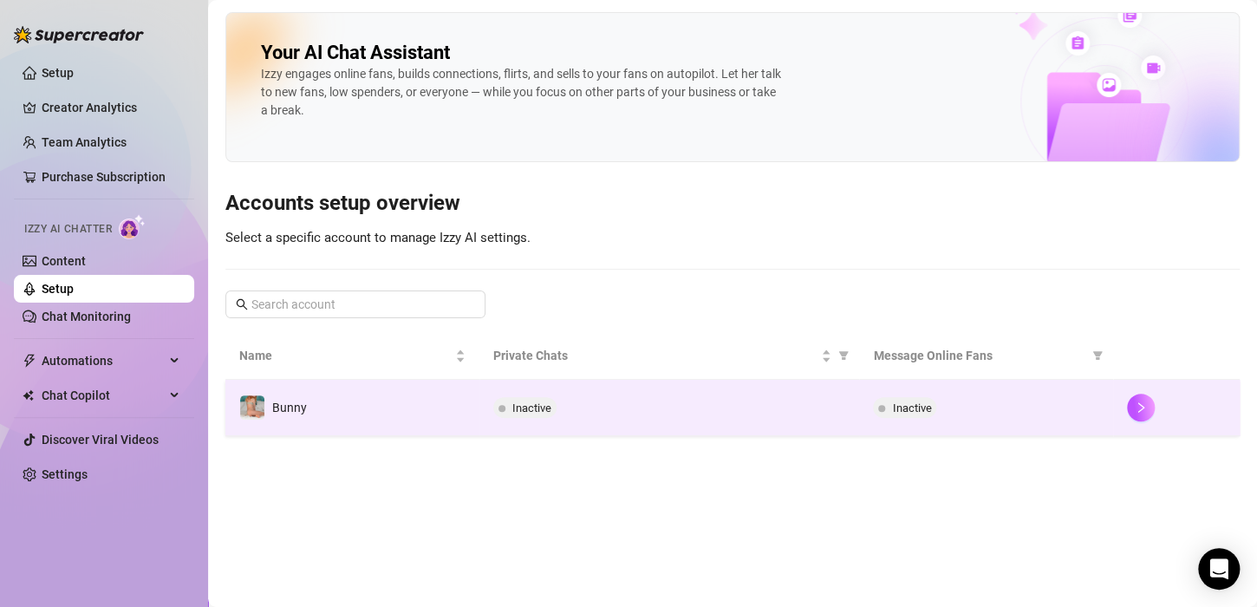
click at [955, 416] on div "Inactive" at bounding box center [986, 407] width 226 height 21
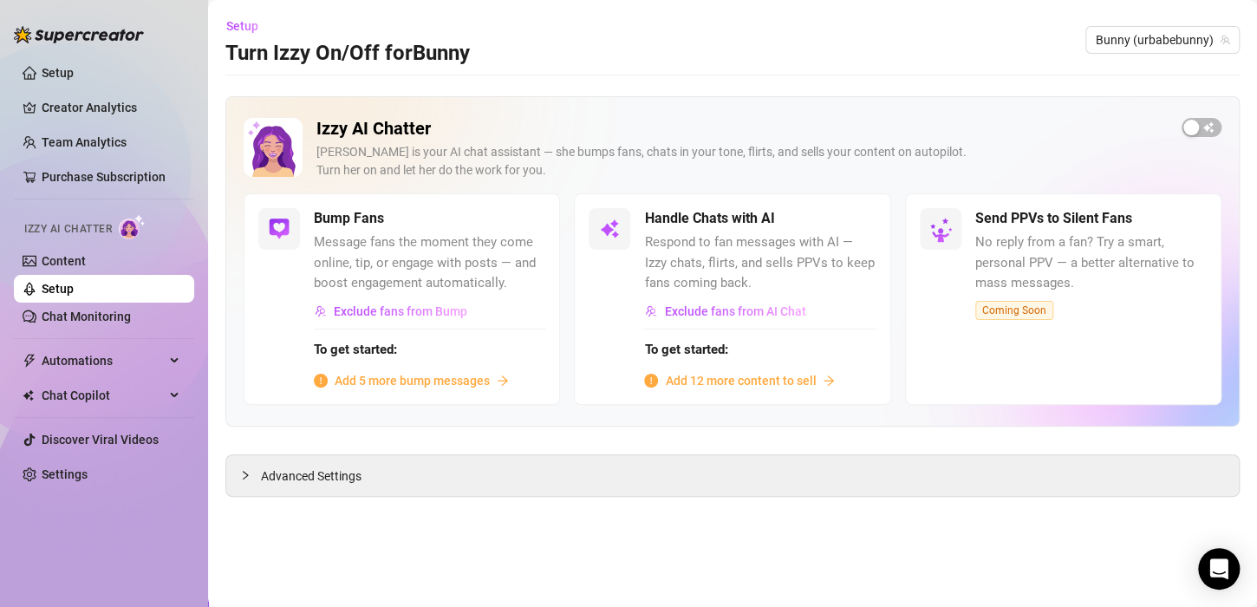
click at [1030, 289] on span "No reply from a fan? Try a smart, personal PPV — a better alternative to mass m…" at bounding box center [1090, 263] width 231 height 62
click at [1195, 120] on div "button" at bounding box center [1191, 128] width 16 height 16
click at [852, 218] on div "button" at bounding box center [848, 219] width 16 height 16
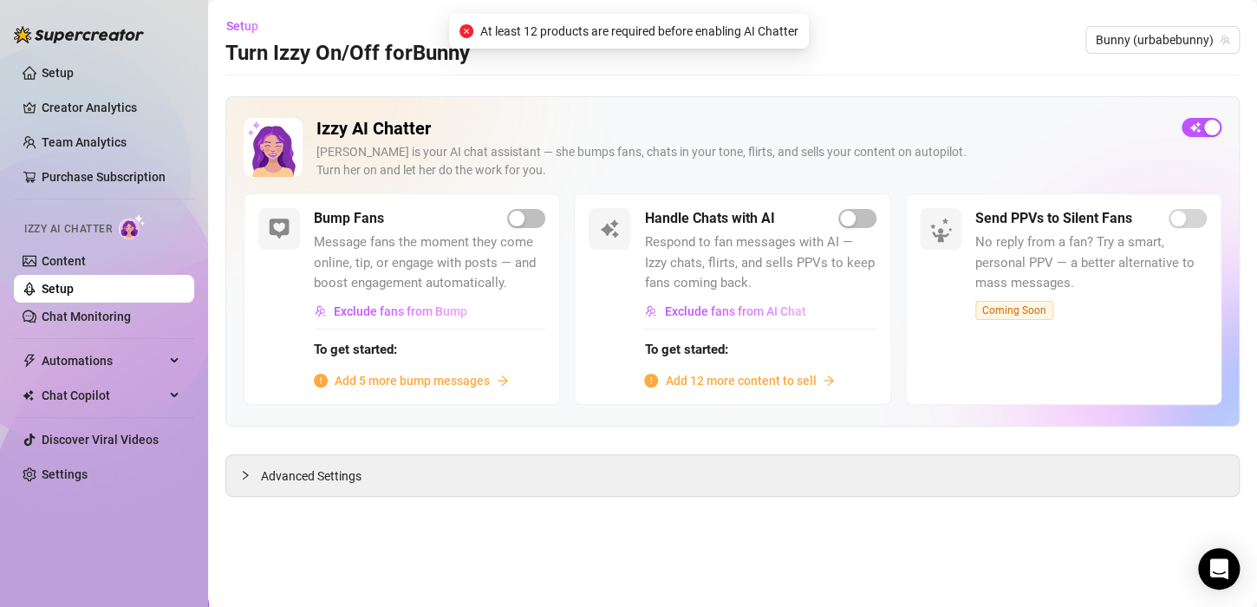
click at [505, 228] on div "Bump Fans" at bounding box center [429, 218] width 231 height 21
click at [513, 225] on button "button" at bounding box center [526, 218] width 38 height 19
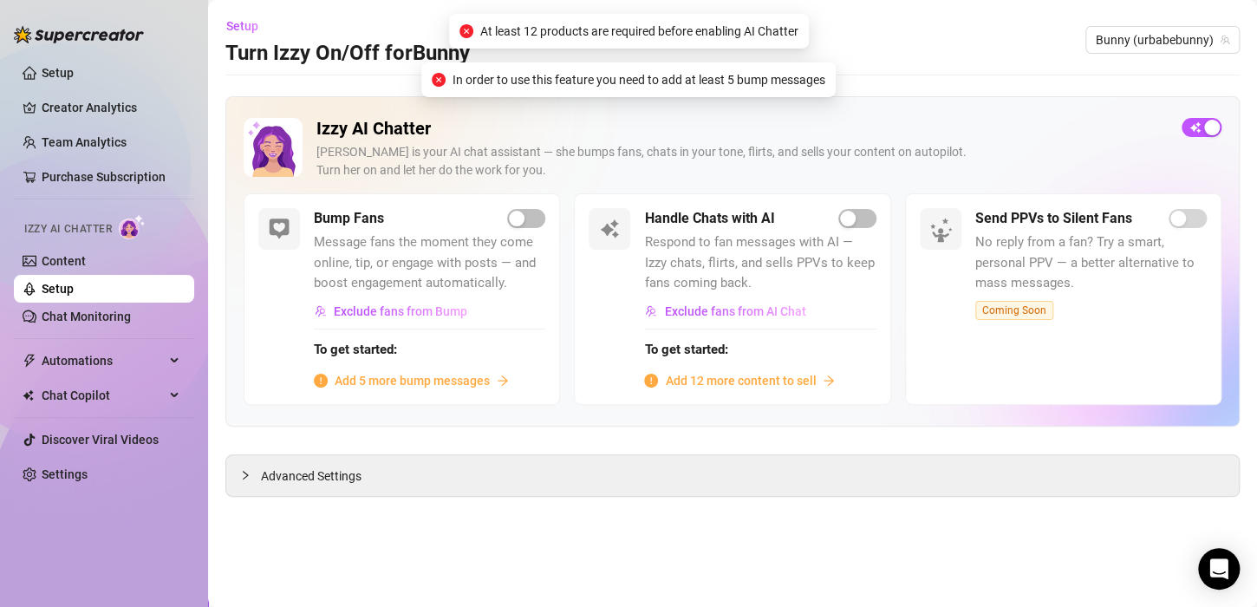
click at [777, 262] on span "Respond to fan messages with AI — Izzy chats, flirts, and sells PPVs to keep fa…" at bounding box center [759, 263] width 231 height 62
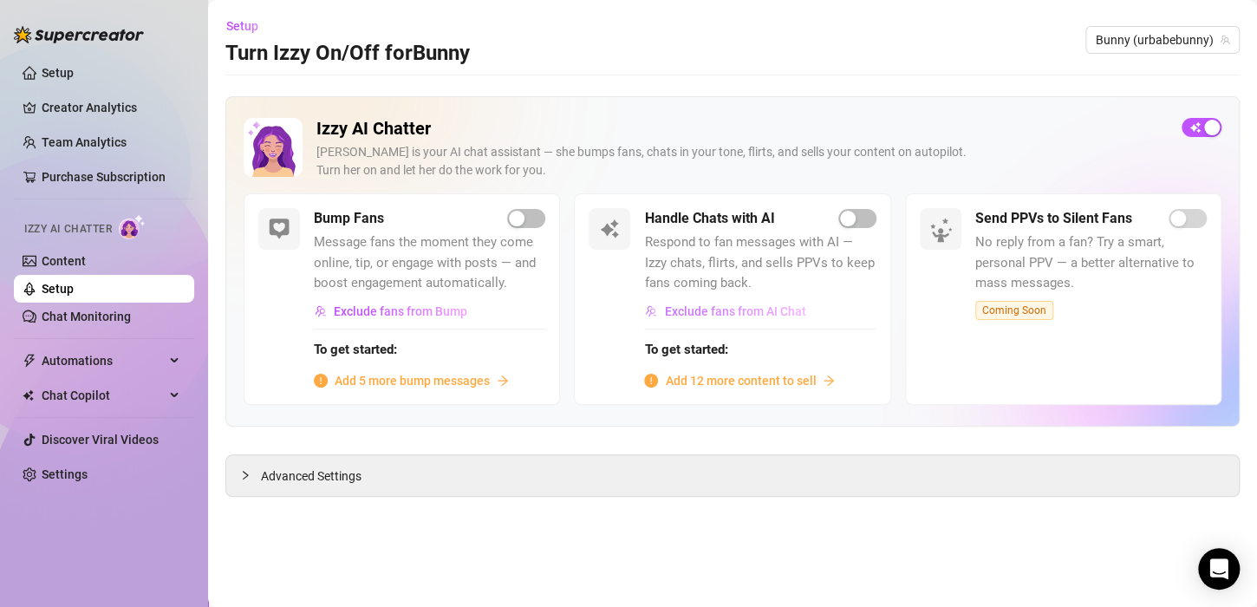
click at [724, 319] on button "Exclude fans from AI Chat" at bounding box center [725, 311] width 162 height 28
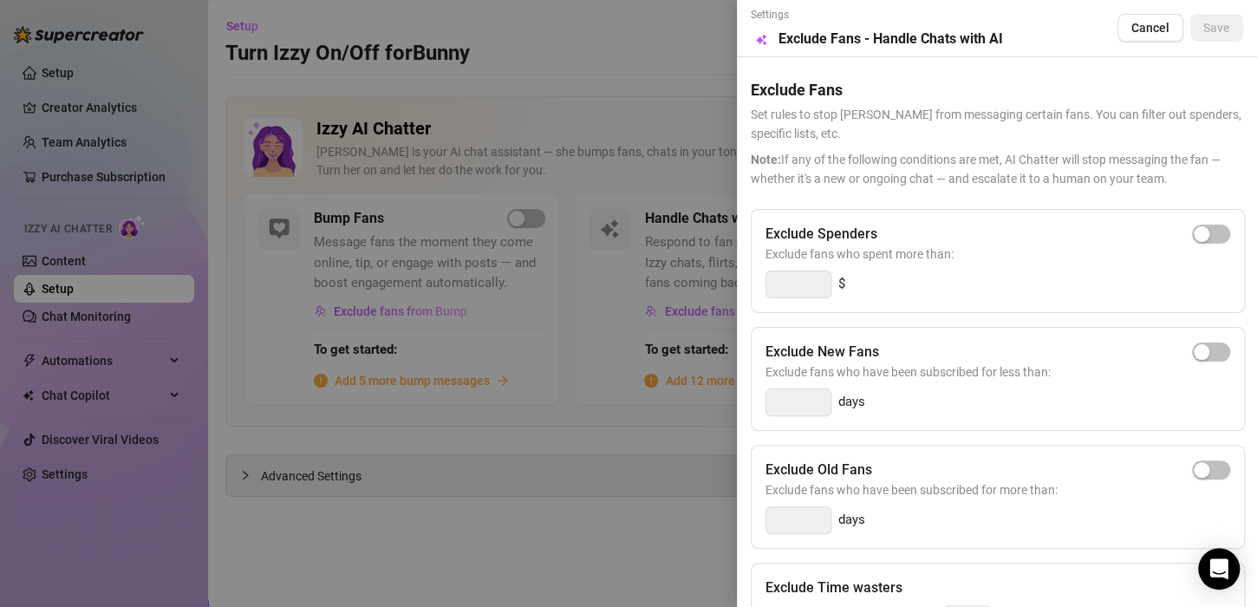
click at [682, 303] on div at bounding box center [628, 303] width 1257 height 607
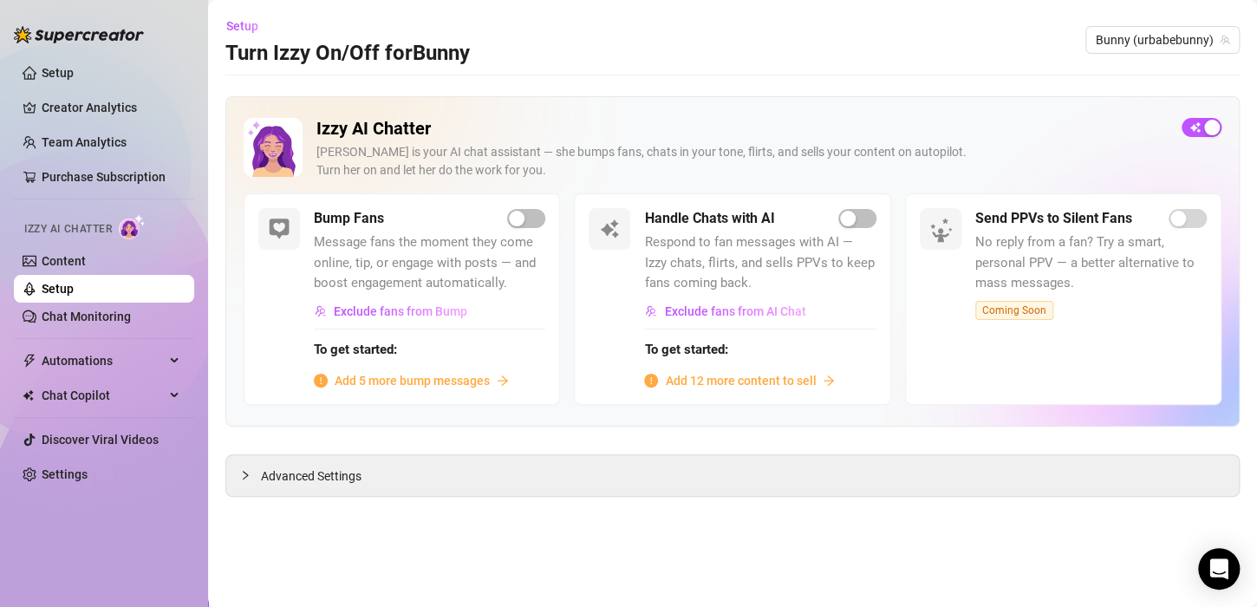
click at [702, 373] on span "Add 12 more content to sell" at bounding box center [740, 380] width 151 height 19
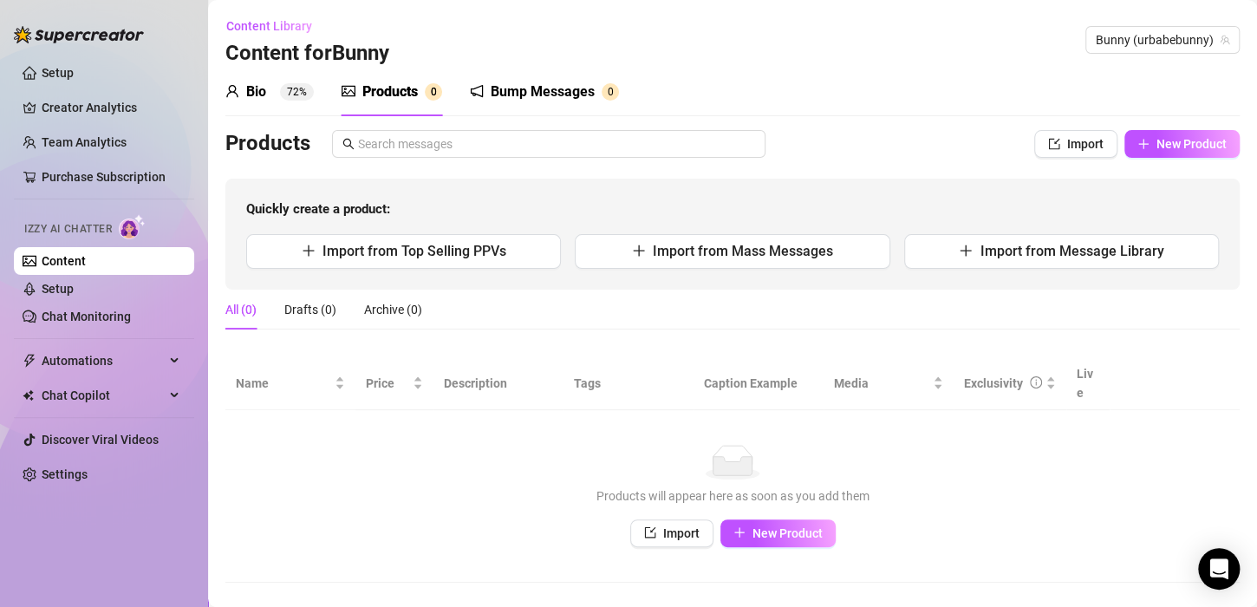
scroll to position [7, 0]
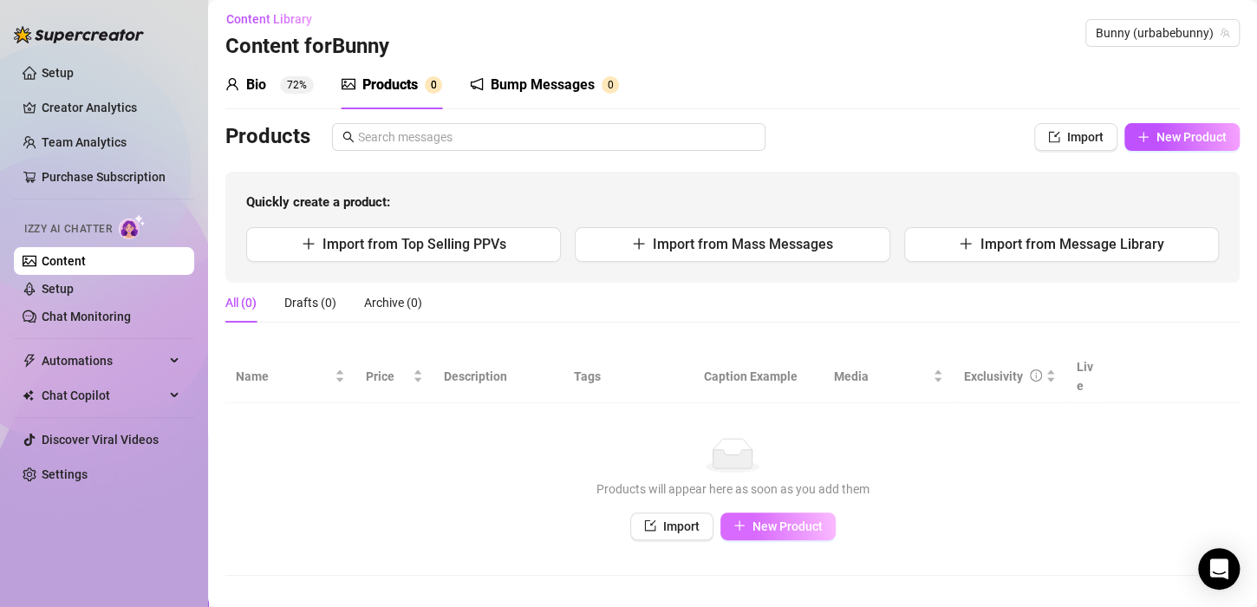
click at [775, 515] on button "New Product" at bounding box center [777, 526] width 115 height 28
type textarea "Type your message here..."
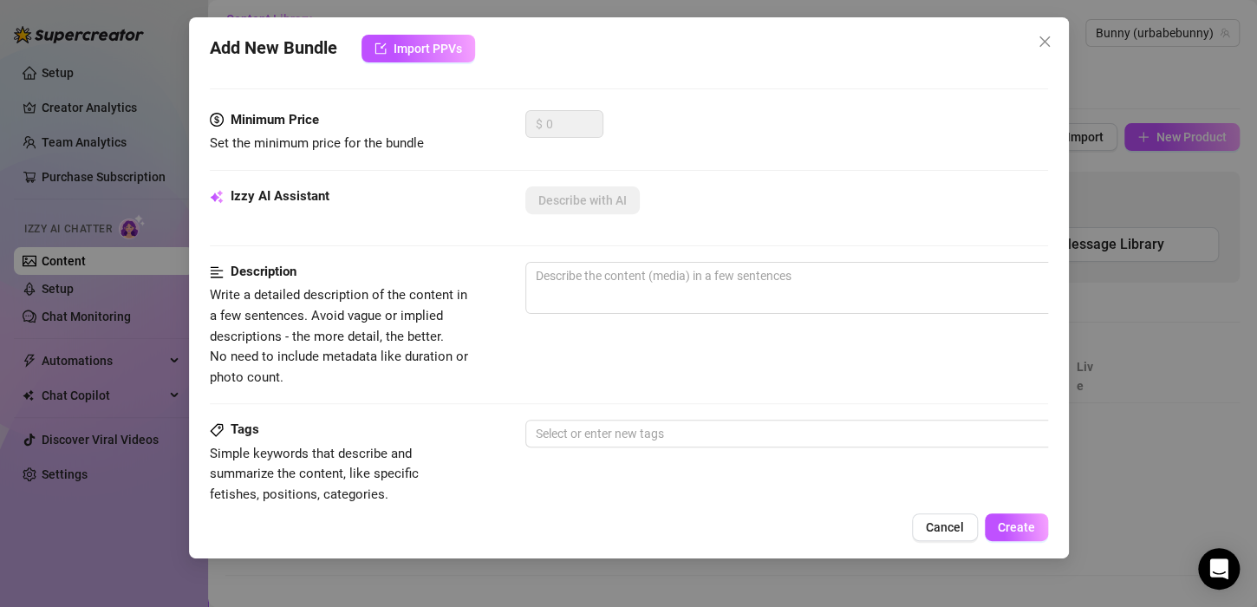
scroll to position [0, 0]
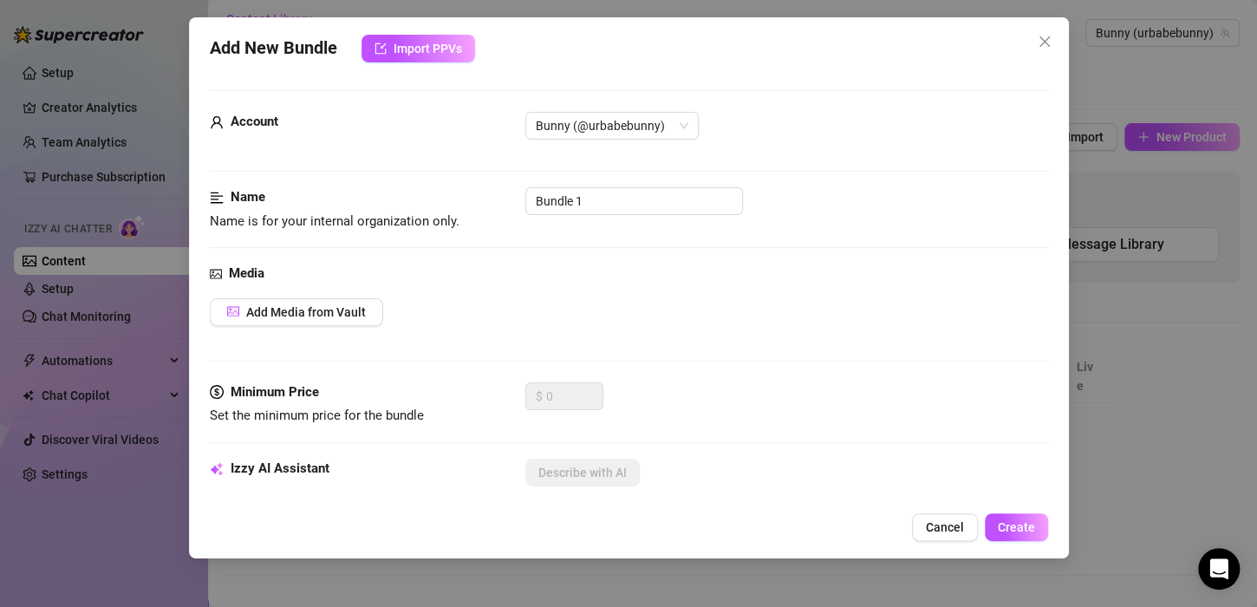
click at [1067, 44] on div "Add New Bundle Import PPVs Account Bunny (@urbabebunny) Name Name is for your i…" at bounding box center [629, 287] width 880 height 541
click at [1056, 43] on span "Close" at bounding box center [1044, 42] width 28 height 14
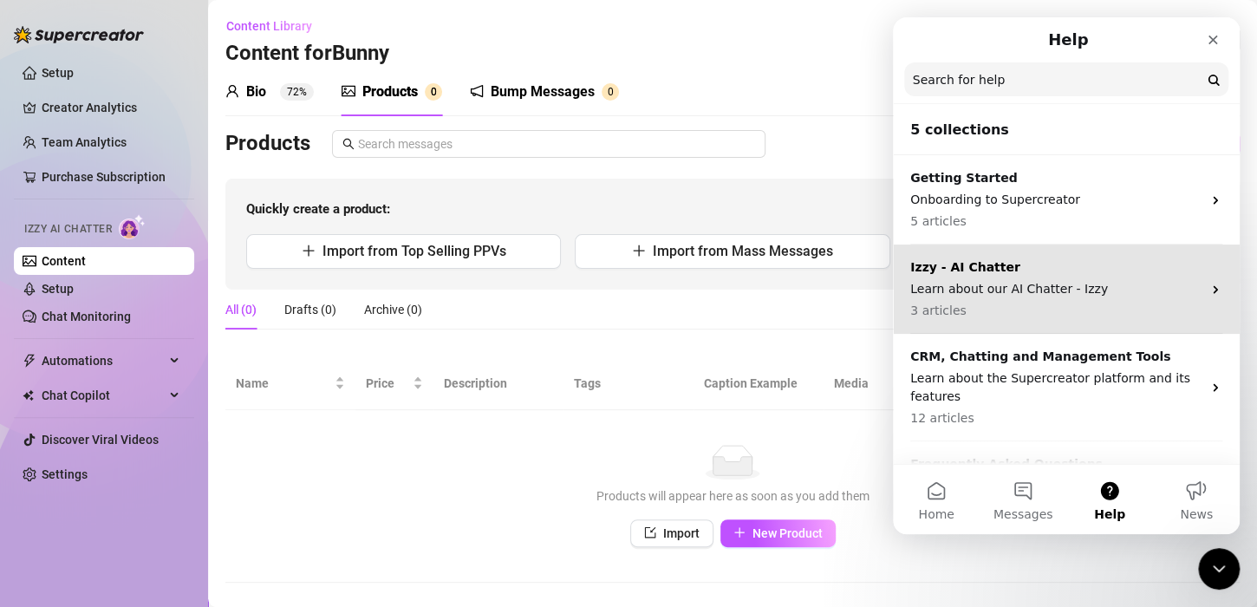
click at [1069, 288] on p "Learn about our AI Chatter - Izzy" at bounding box center [1055, 289] width 291 height 18
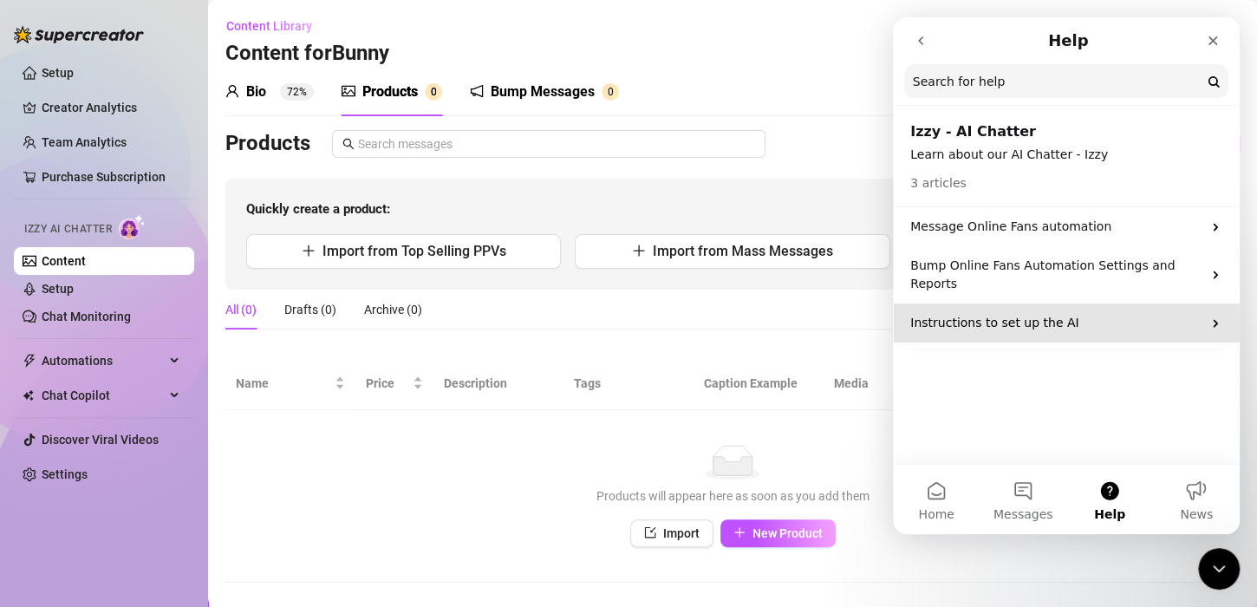
click at [1020, 314] on p "Instructions to set up the AI" at bounding box center [1055, 323] width 291 height 18
